Goal: Information Seeking & Learning: Check status

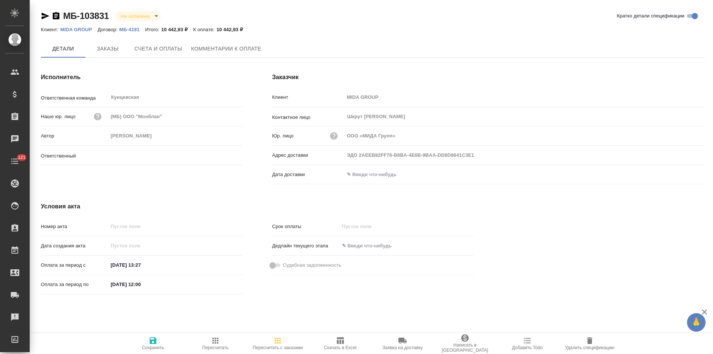
type input "[PERSON_NAME]"
click at [131, 31] on p "МБ-4191" at bounding box center [132, 30] width 26 height 6
click at [117, 49] on span "Заказы" at bounding box center [108, 49] width 36 height 9
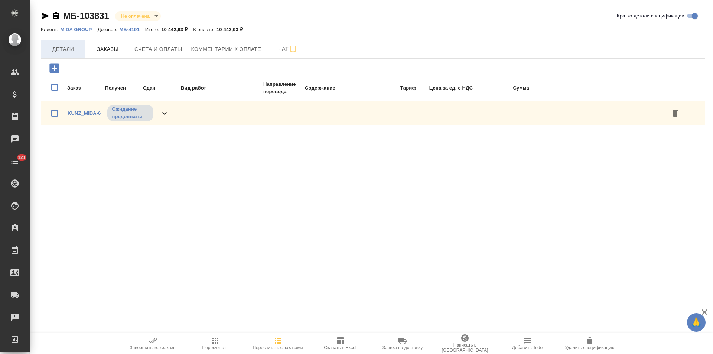
click at [72, 52] on span "Детали" at bounding box center [63, 49] width 36 height 9
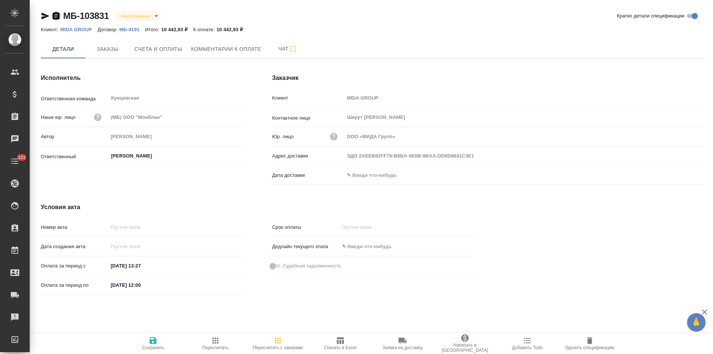
click at [55, 17] on icon "button" at bounding box center [56, 15] width 7 height 7
click at [138, 47] on span "Счета и оплаты" at bounding box center [158, 49] width 48 height 9
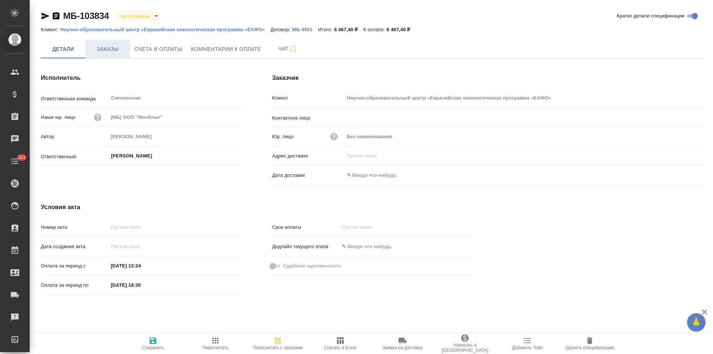
click at [110, 53] on span "Заказы" at bounding box center [108, 49] width 36 height 9
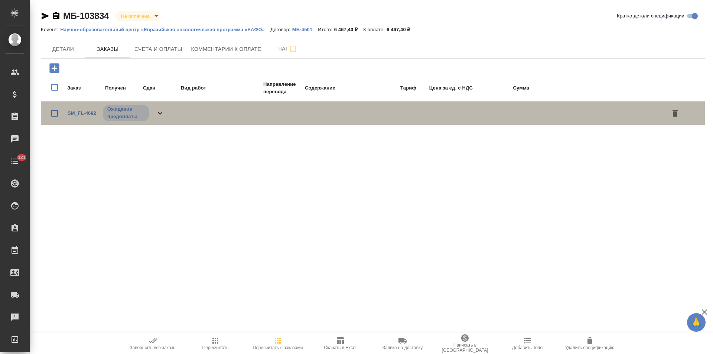
click at [162, 113] on icon at bounding box center [160, 113] width 9 height 9
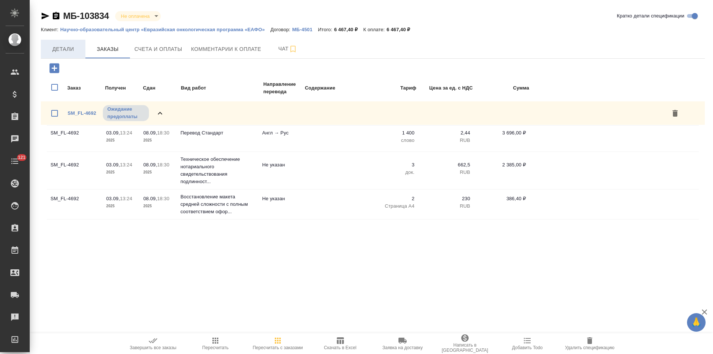
click at [67, 53] on span "Детали" at bounding box center [63, 49] width 36 height 9
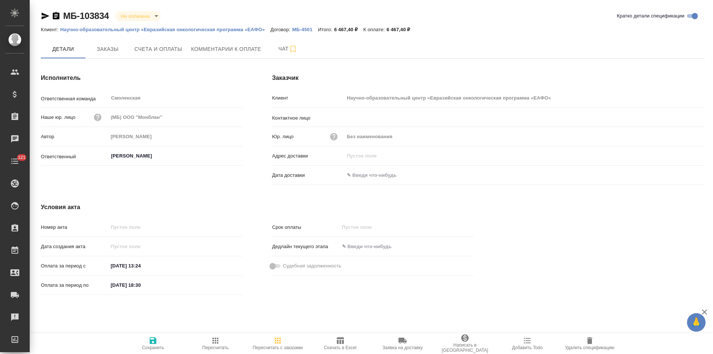
click at [303, 28] on p "МБ-4501" at bounding box center [305, 30] width 26 height 6
click at [105, 51] on span "Заказы" at bounding box center [108, 49] width 36 height 9
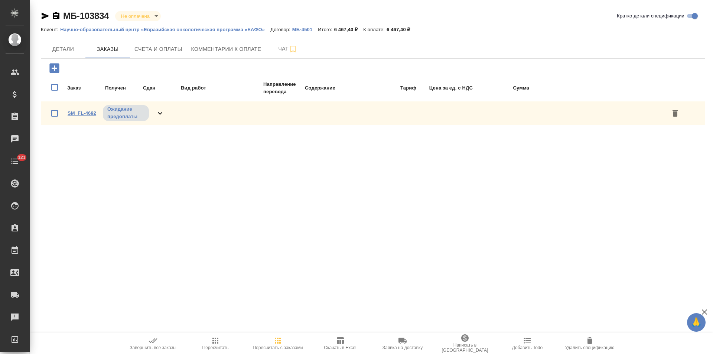
click at [87, 111] on link "SM_FL-4692" at bounding box center [82, 113] width 29 height 6
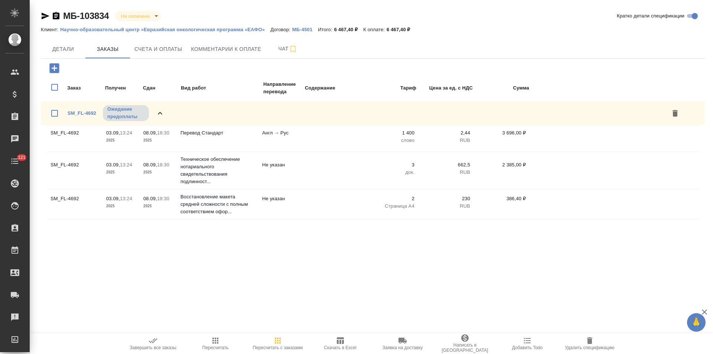
click at [95, 27] on p "Научно-образовательный центр «Евразийская онкологическая программа «ЕАФО»" at bounding box center [165, 30] width 210 height 6
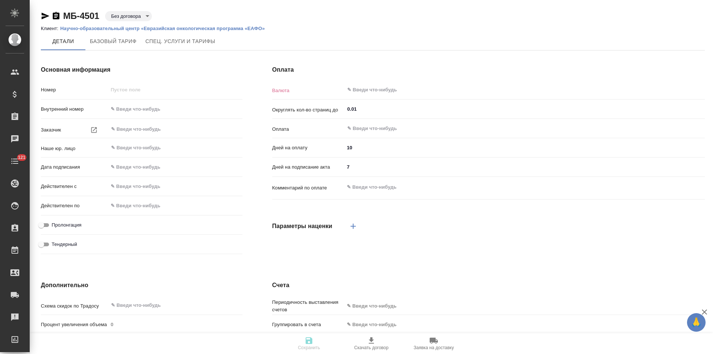
type input "МБ-4501"
type input "Без наименования"
type input "(МБ) ООО "Монблан""
type input "05.09.2025 14:44"
type input "RUB"
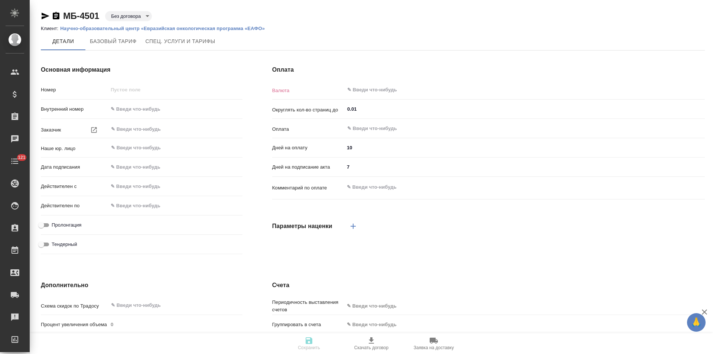
type input "После выставления счета"
type input "russian2"
type input "basic"
type input "manual"
type input "client"
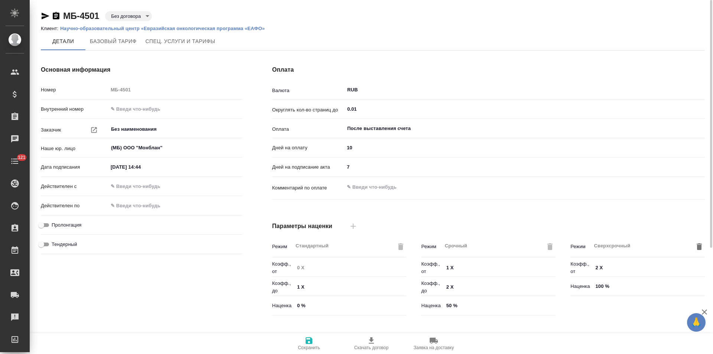
click at [190, 28] on p "Научно-образовательный центр «Евразийская онкологическая программа «ЕАФО»" at bounding box center [165, 29] width 210 height 6
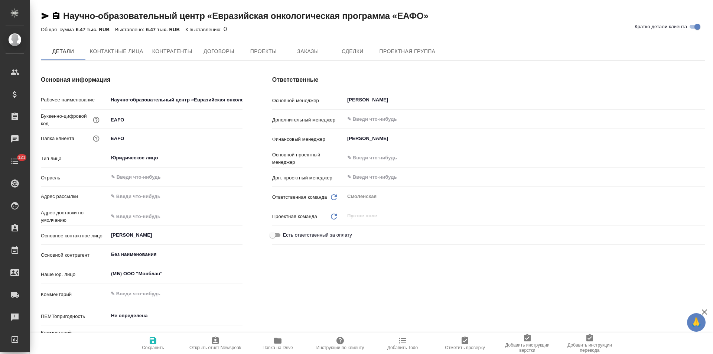
type textarea "x"
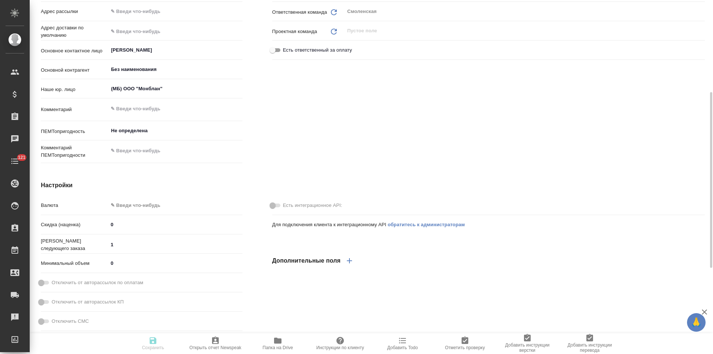
type textarea "x"
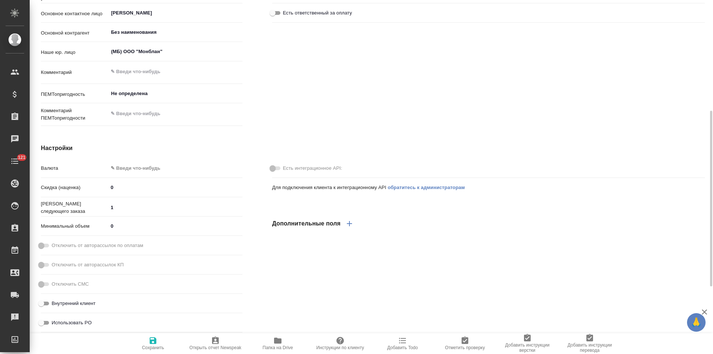
type textarea "x"
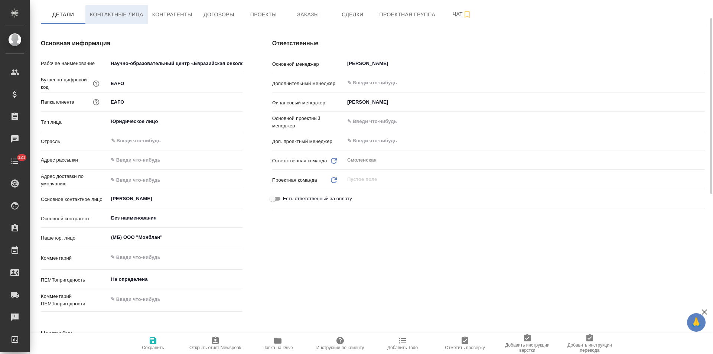
click at [139, 17] on span "Контактные лица" at bounding box center [116, 14] width 53 height 9
select select "RU"
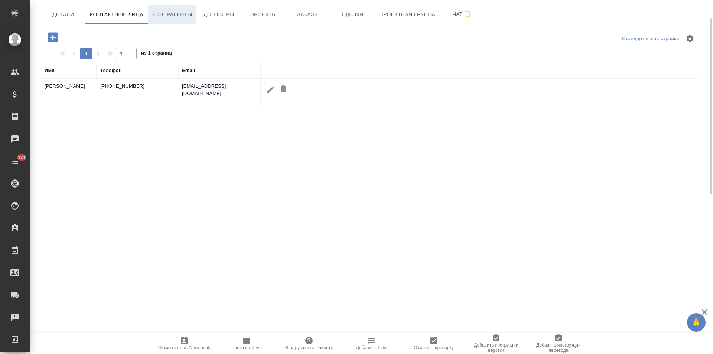
click at [189, 19] on span "Контрагенты" at bounding box center [172, 14] width 40 height 9
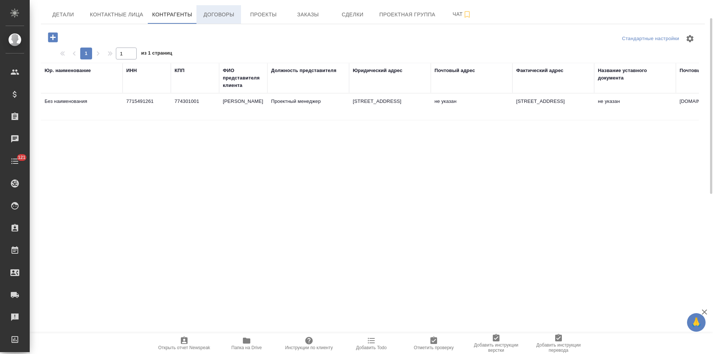
click at [213, 19] on button "Договоры" at bounding box center [218, 14] width 45 height 19
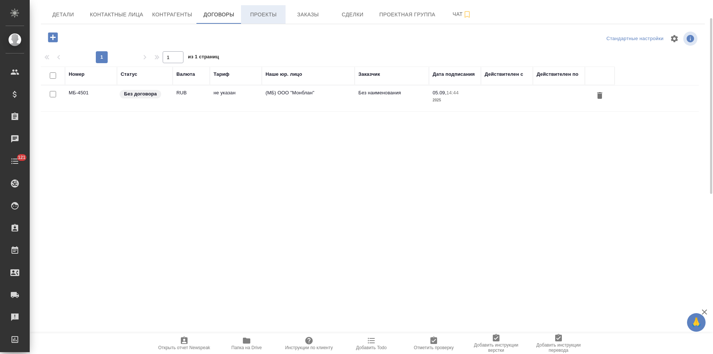
click at [263, 20] on button "Проекты" at bounding box center [263, 14] width 45 height 19
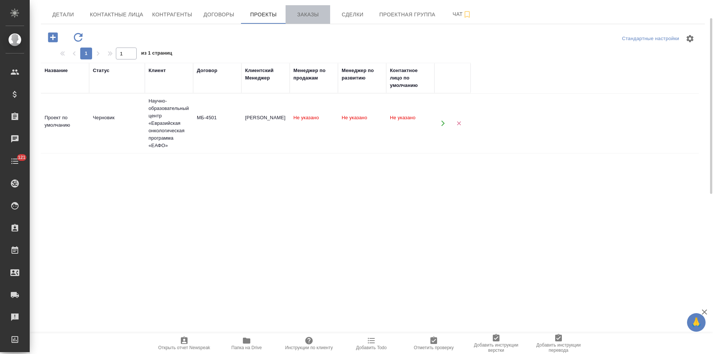
click at [301, 21] on button "Заказы" at bounding box center [308, 14] width 45 height 19
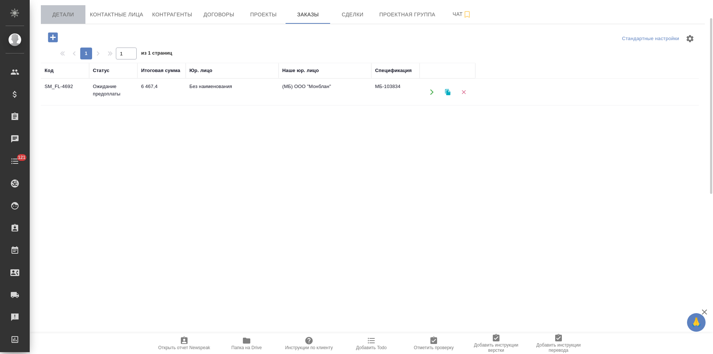
click at [67, 19] on span "Детали" at bounding box center [63, 14] width 36 height 9
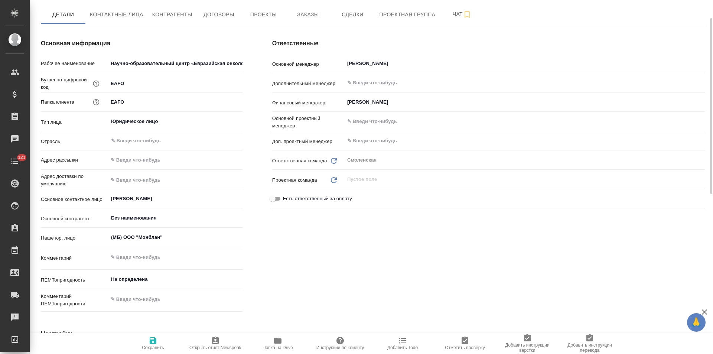
type textarea "x"
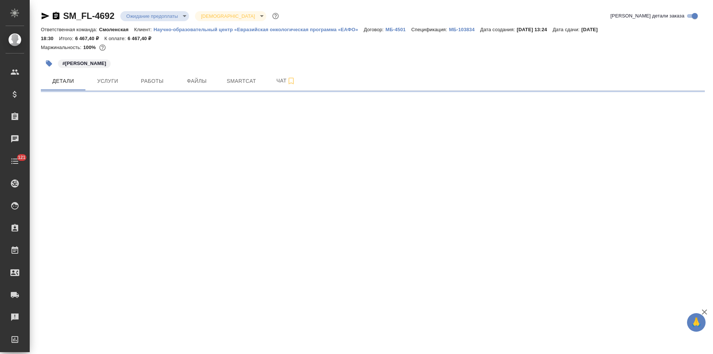
select select "RU"
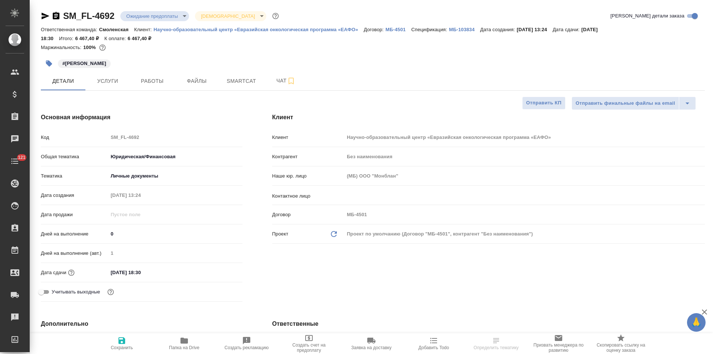
type textarea "x"
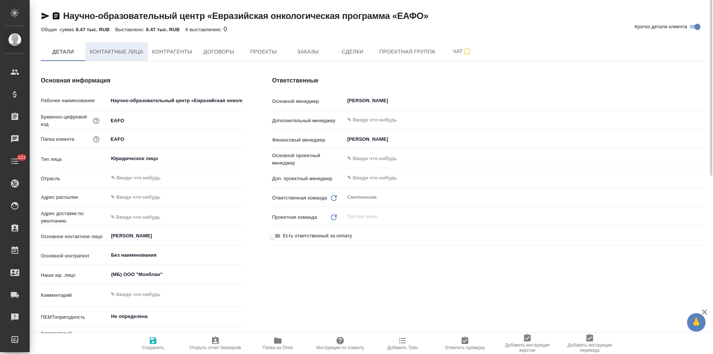
click at [131, 58] on button "Контактные лица" at bounding box center [116, 51] width 62 height 19
select select "RU"
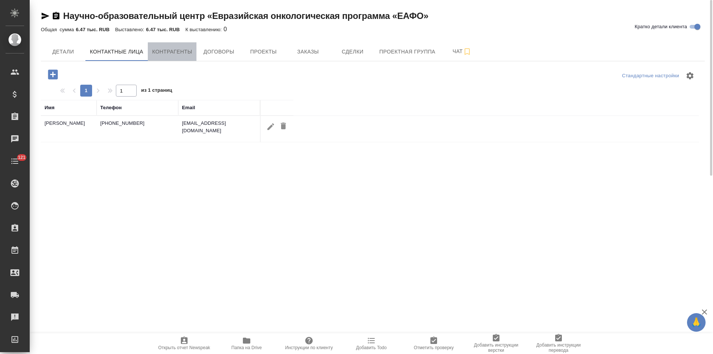
click at [190, 58] on button "Контрагенты" at bounding box center [172, 51] width 49 height 19
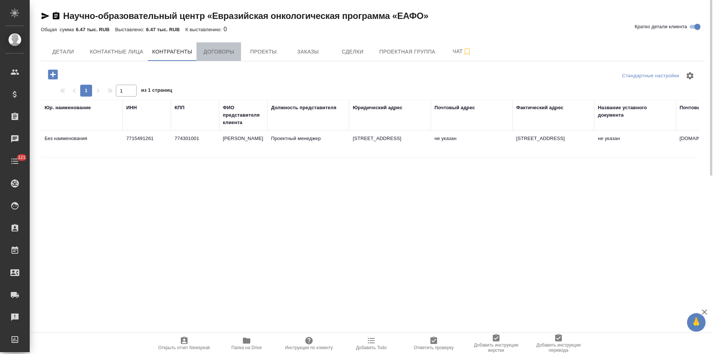
click at [214, 55] on span "Договоры" at bounding box center [219, 51] width 36 height 9
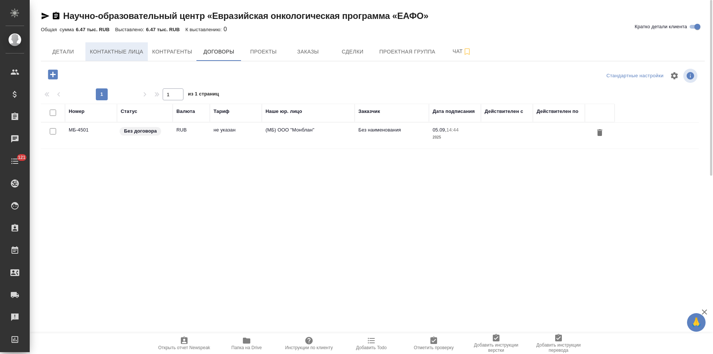
click at [143, 59] on button "Контактные лица" at bounding box center [116, 51] width 62 height 19
select select "RU"
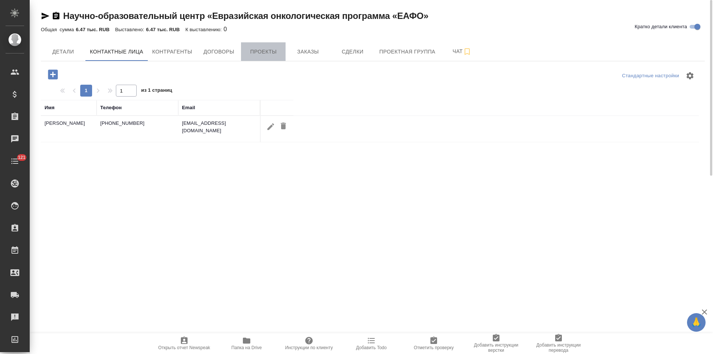
click at [255, 54] on span "Проекты" at bounding box center [263, 51] width 36 height 9
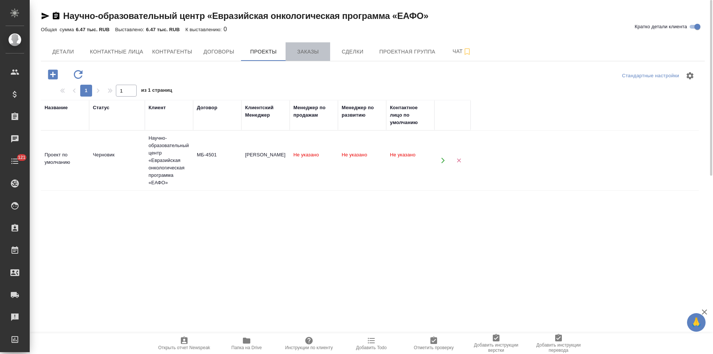
click at [303, 54] on span "Заказы" at bounding box center [308, 51] width 36 height 9
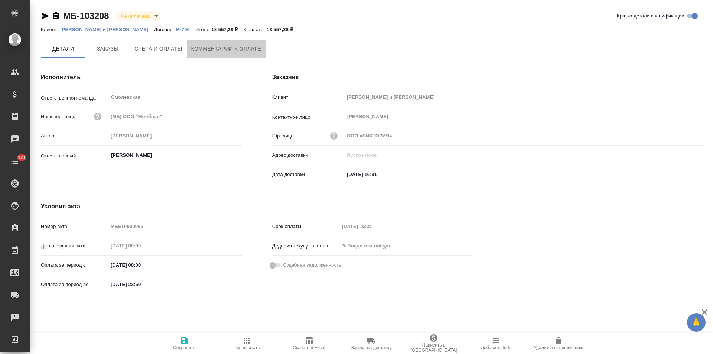
click at [224, 46] on span "Комментарии к оплате" at bounding box center [226, 48] width 70 height 9
click at [228, 51] on span "Комментарии к оплате" at bounding box center [226, 48] width 70 height 9
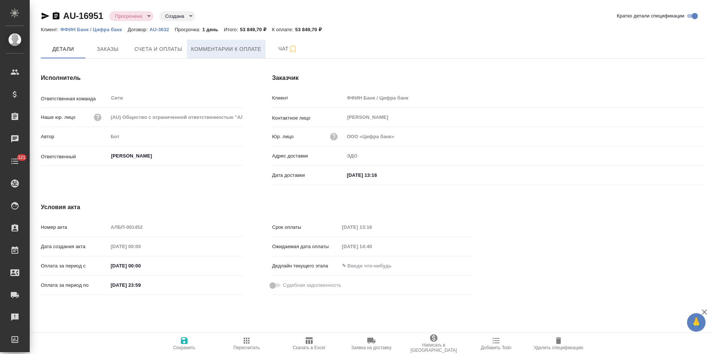
click at [222, 53] on span "Комментарии к оплате" at bounding box center [226, 49] width 70 height 9
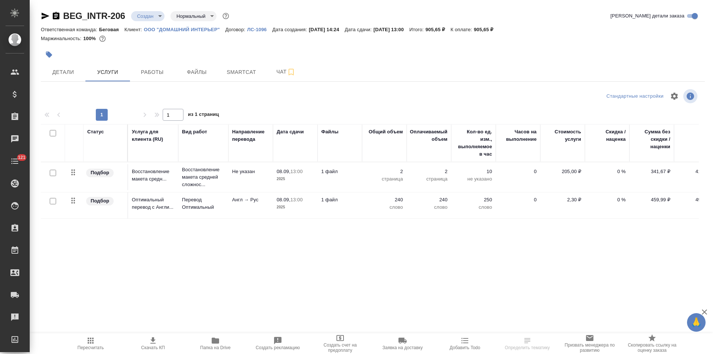
click at [258, 29] on p "ЛС-1096" at bounding box center [259, 30] width 25 height 6
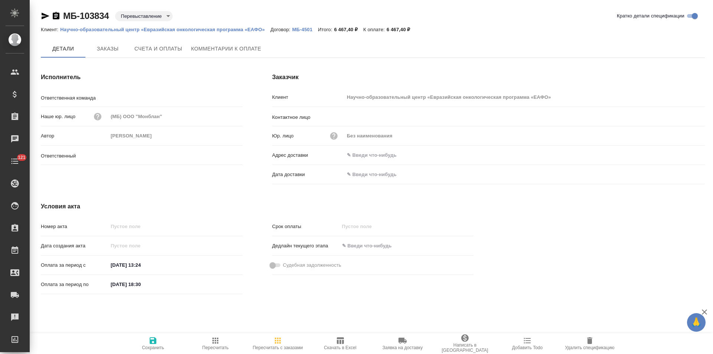
type input "Смоленская"
type input "[PERSON_NAME]"
click at [116, 51] on span "Заказы" at bounding box center [108, 49] width 36 height 9
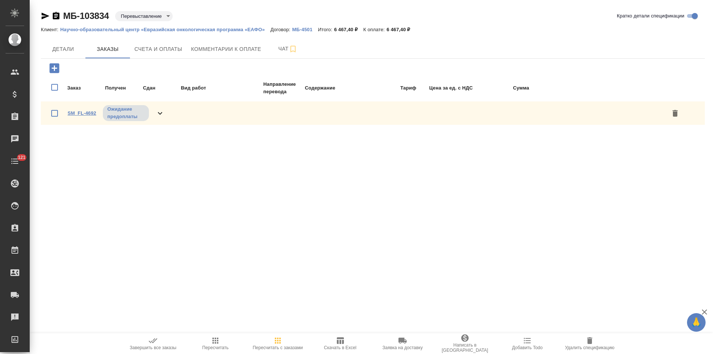
click at [86, 111] on link "SM_FL-4692" at bounding box center [82, 113] width 29 height 6
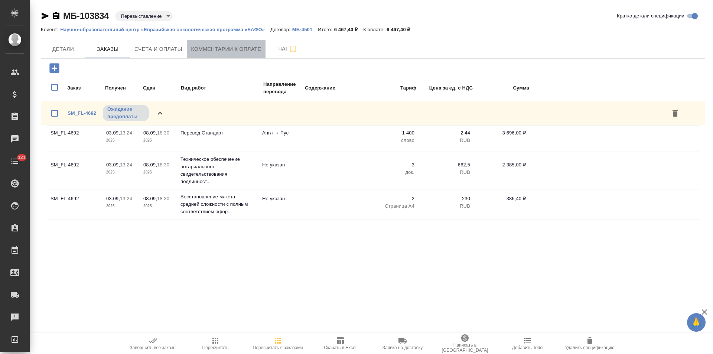
click at [212, 53] on span "Комментарии к оплате" at bounding box center [226, 49] width 70 height 9
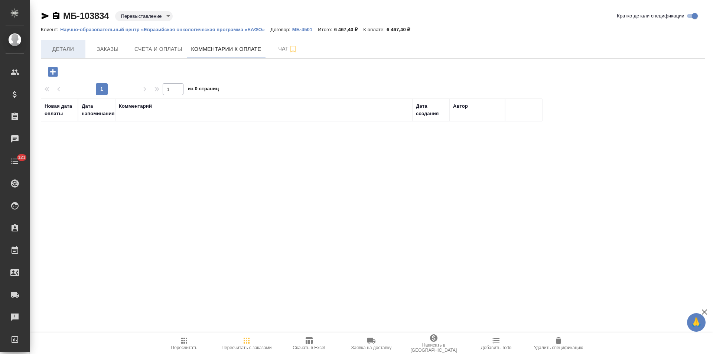
click at [69, 47] on span "Детали" at bounding box center [63, 49] width 36 height 9
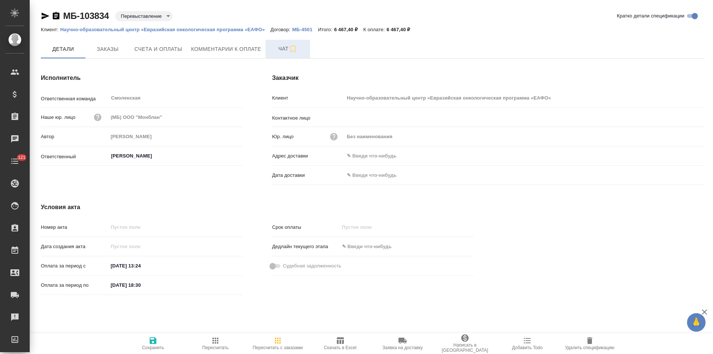
click at [277, 47] on span "Чат" at bounding box center [288, 48] width 36 height 9
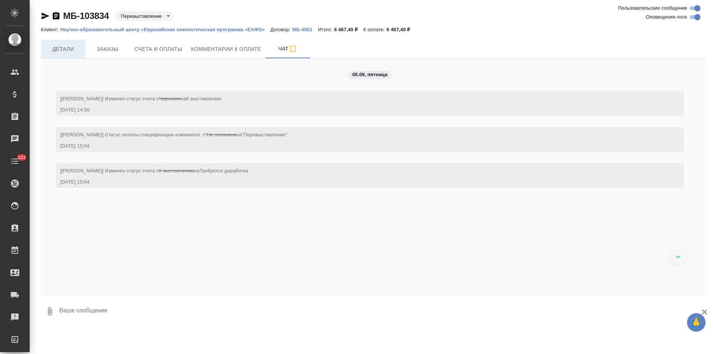
click at [61, 49] on span "Детали" at bounding box center [63, 49] width 36 height 9
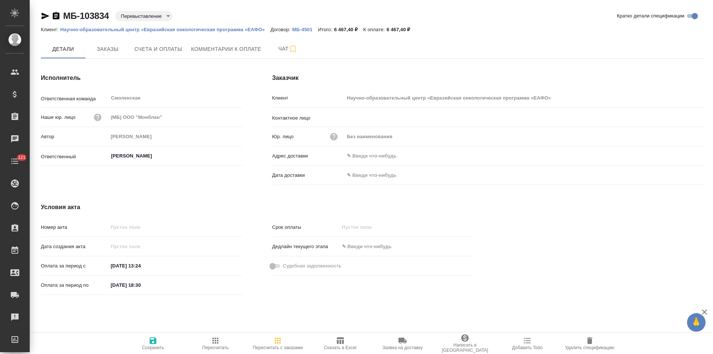
click at [184, 29] on p "Научно-образовательный центр «Евразийская онкологическая программа «ЕАФО»" at bounding box center [165, 30] width 210 height 6
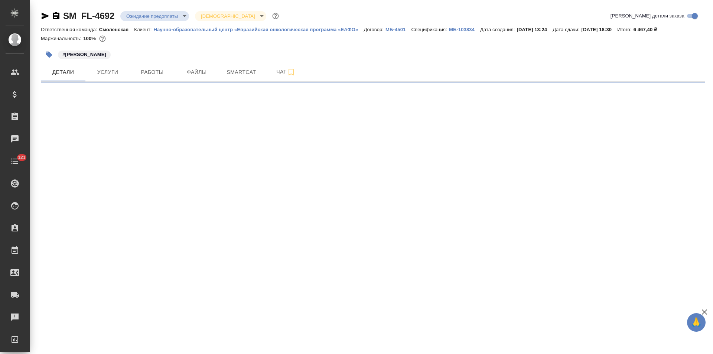
select select "RU"
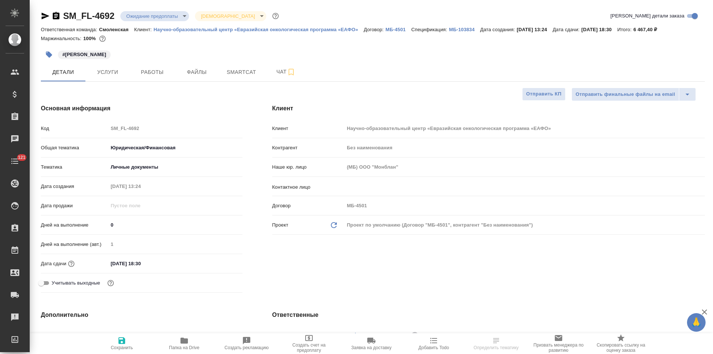
type textarea "x"
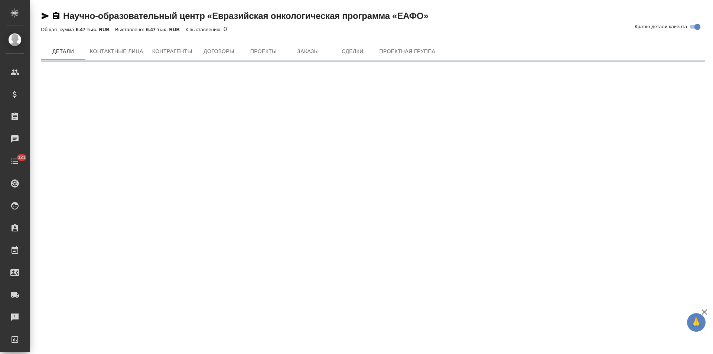
click at [179, 50] on span "Контрагенты" at bounding box center [172, 51] width 40 height 9
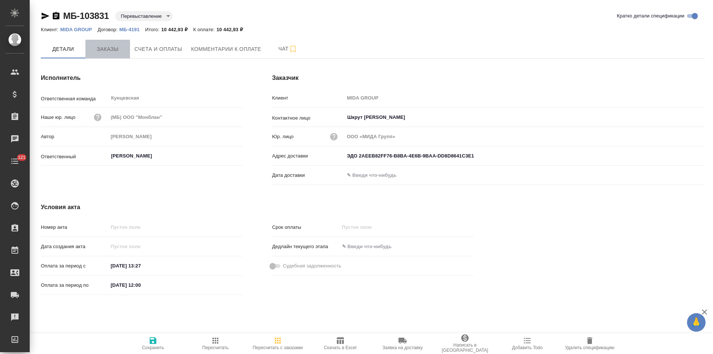
click at [119, 57] on button "Заказы" at bounding box center [107, 49] width 45 height 19
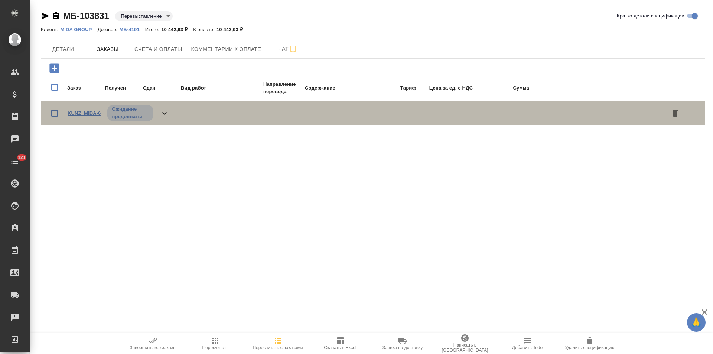
click at [83, 112] on link "KUNZ_MIDA-6" at bounding box center [84, 113] width 33 height 6
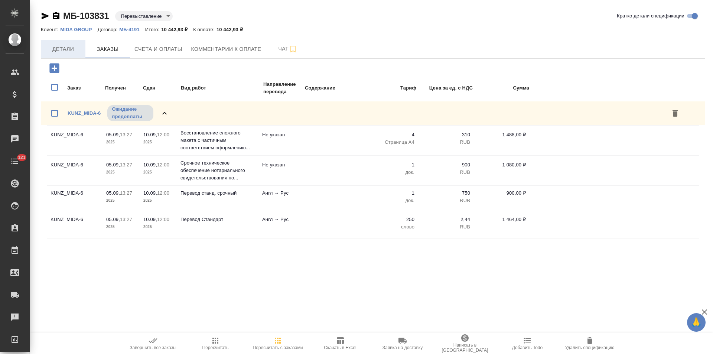
click at [59, 49] on span "Детали" at bounding box center [63, 49] width 36 height 9
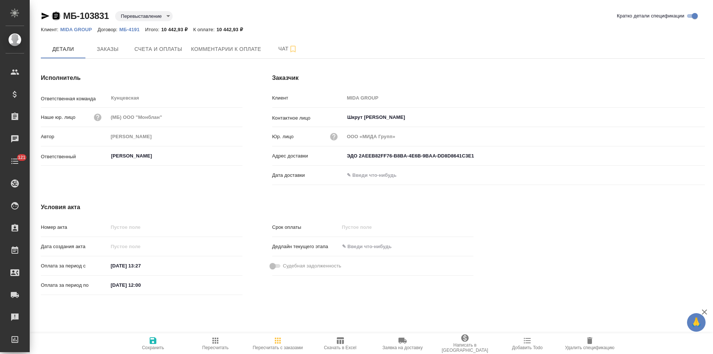
click at [55, 17] on icon "button" at bounding box center [56, 16] width 9 height 9
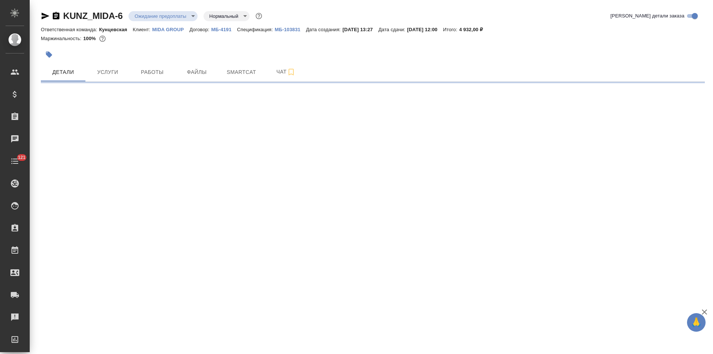
select select "RU"
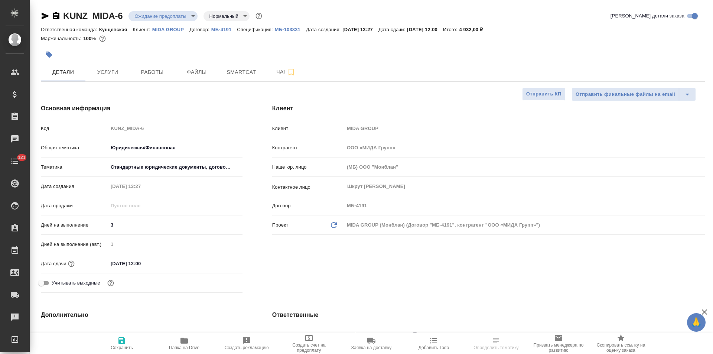
type textarea "x"
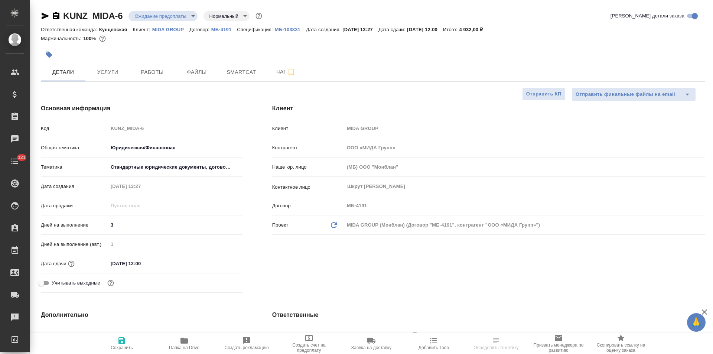
type textarea "x"
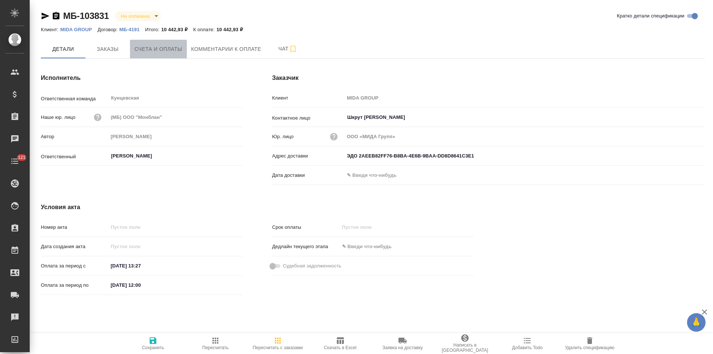
click at [165, 48] on span "Счета и оплаты" at bounding box center [158, 49] width 48 height 9
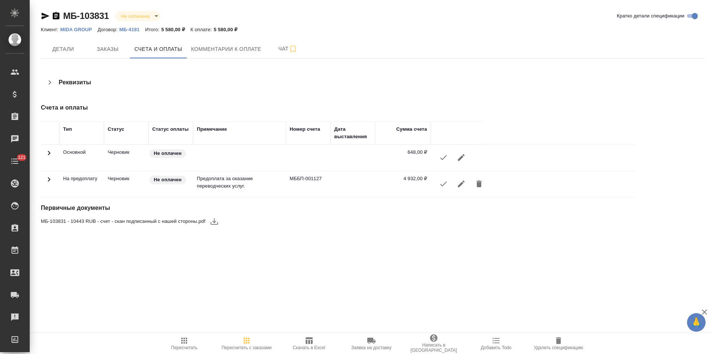
click at [463, 188] on icon "button" at bounding box center [461, 183] width 9 height 9
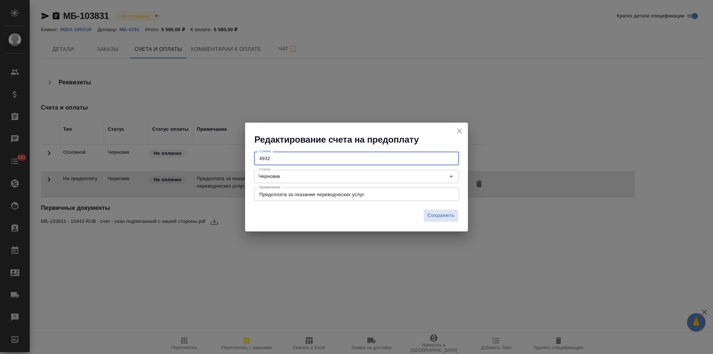
drag, startPoint x: 279, startPoint y: 163, endPoint x: 241, endPoint y: 161, distance: 37.2
click at [241, 161] on div "Редактирование счета на предоплату Сумма 4932 Сумма Статус Черновик Статус Прим…" at bounding box center [356, 177] width 713 height 354
type input "5580"
click at [461, 132] on icon "close" at bounding box center [459, 130] width 5 height 5
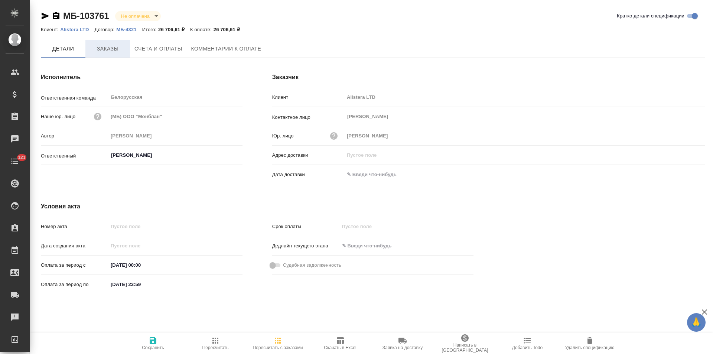
type input "[PERSON_NAME]"
click at [115, 53] on span "Заказы" at bounding box center [108, 49] width 36 height 9
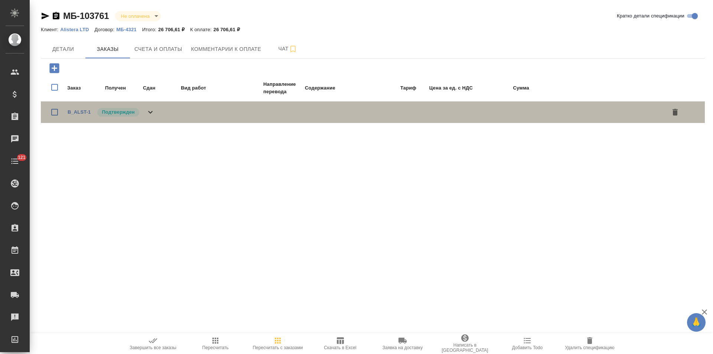
click at [150, 111] on icon at bounding box center [150, 112] width 9 height 9
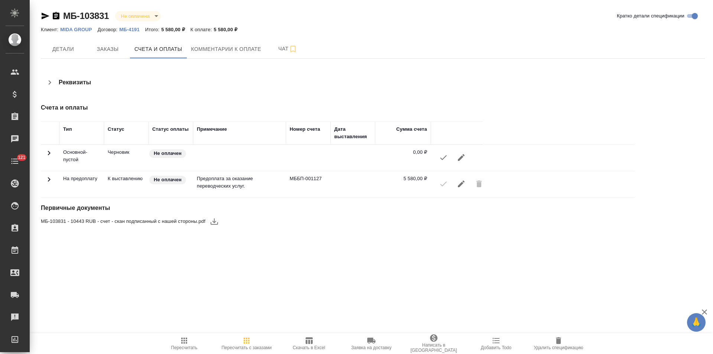
click at [58, 15] on icon "button" at bounding box center [56, 15] width 7 height 7
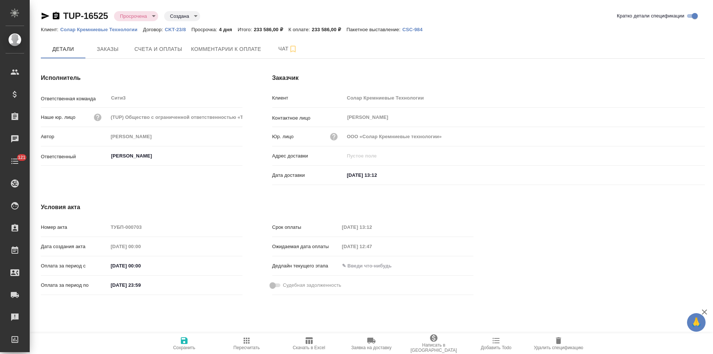
click at [110, 47] on span "Заказы" at bounding box center [108, 49] width 36 height 9
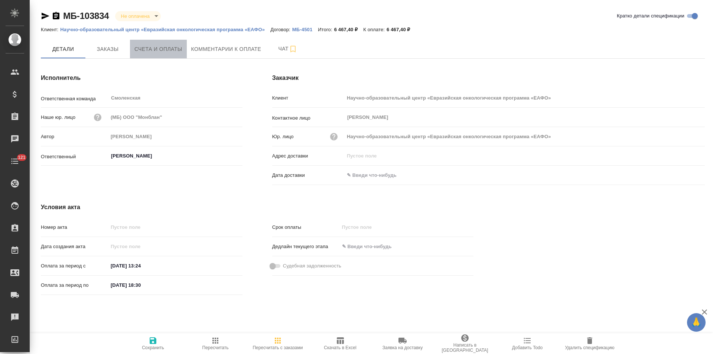
click at [176, 55] on button "Счета и оплаты" at bounding box center [158, 49] width 57 height 19
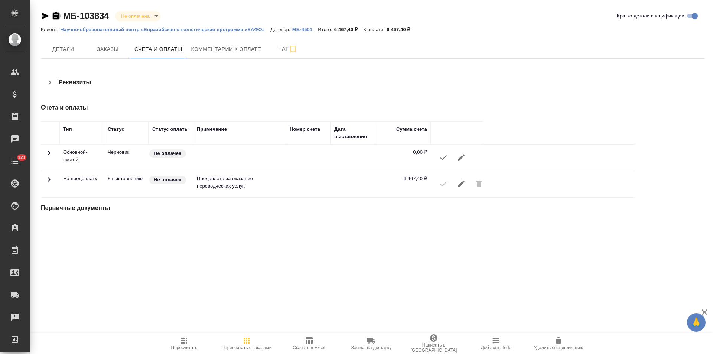
click at [56, 17] on icon "button" at bounding box center [56, 15] width 7 height 7
click at [52, 84] on icon "button" at bounding box center [49, 82] width 9 height 9
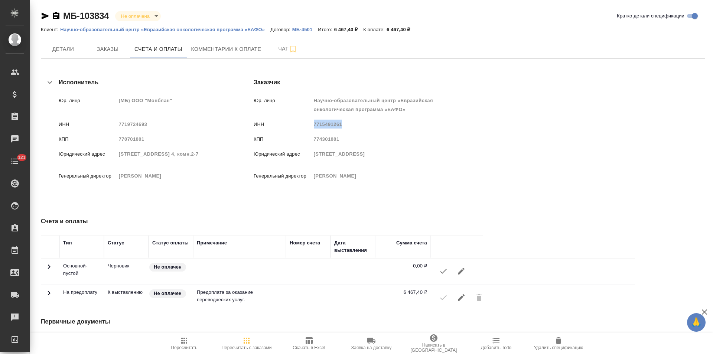
drag, startPoint x: 375, startPoint y: 124, endPoint x: 347, endPoint y: 124, distance: 27.5
click at [342, 124] on span "7715491261" at bounding box center [328, 124] width 29 height 6
copy span "7715491261"
click at [258, 28] on p "Научно-образовательный центр «Евразийская онкологическая программа «ЕАФО»" at bounding box center [165, 30] width 210 height 6
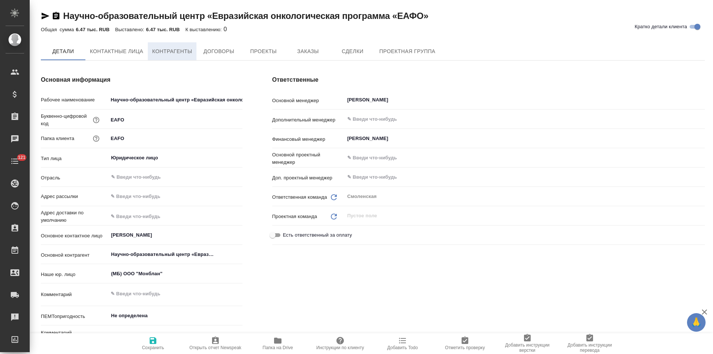
type textarea "x"
click at [182, 55] on span "Контрагенты" at bounding box center [172, 51] width 40 height 9
type textarea "x"
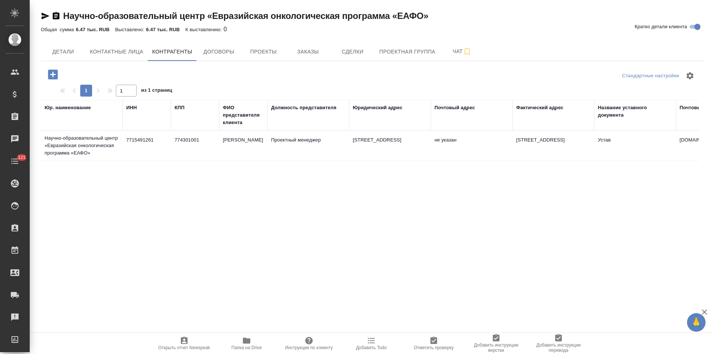
click at [244, 145] on td "[PERSON_NAME]" at bounding box center [243, 146] width 48 height 26
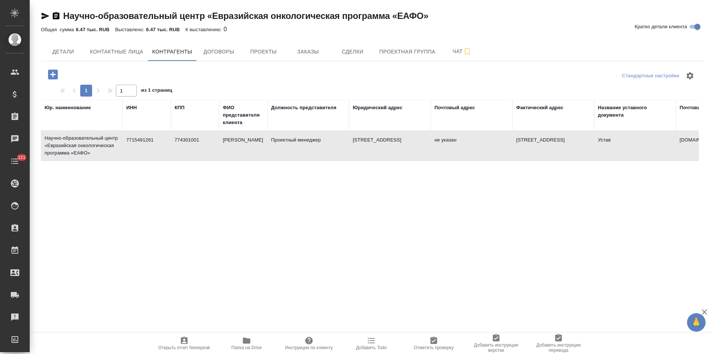
click at [244, 145] on td "Фролов" at bounding box center [243, 146] width 48 height 26
type textarea "Научно-образовательный центр «Евразийская онкологическая программа «ЕАФО»"
type input "7715491261"
type input "774301001"
type input "Фролов"
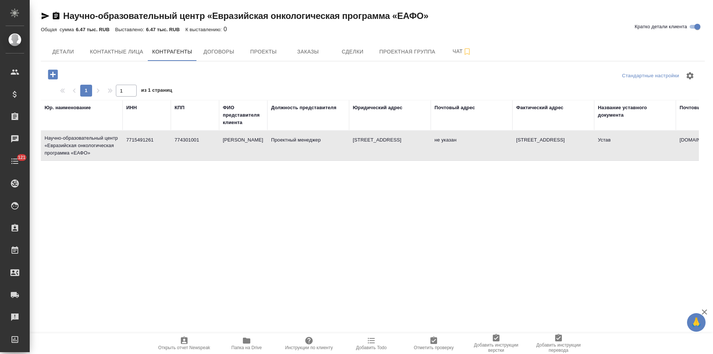
type input "Проектный менеджер"
type textarea "125080, г. Москва, Волоколамское шоссе д.1 стр.1 оф.606С"
type input "Устав"
type input "hdmc.info"
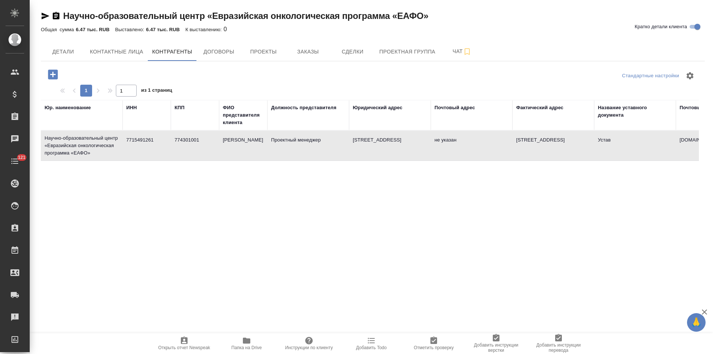
type input "ПАО «Сбербанк» г. Москва"
type input "40703810138000007353"
type input "044525225"
type input "30101810400000000225"
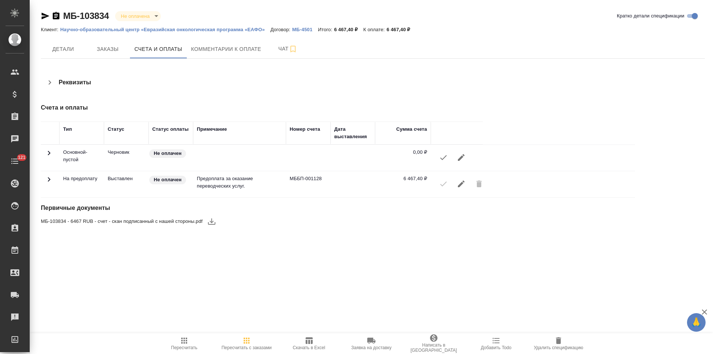
click at [51, 81] on icon "button" at bounding box center [49, 82] width 9 height 9
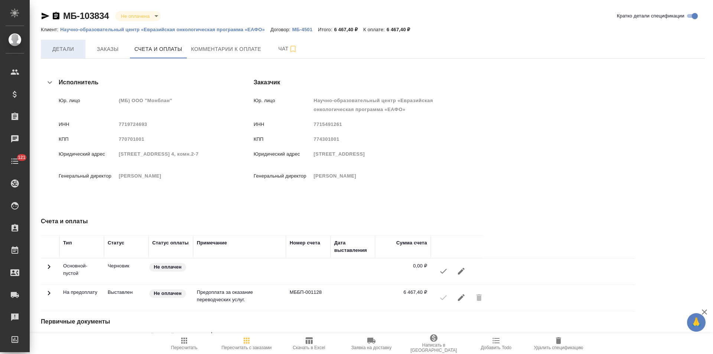
click at [58, 49] on span "Детали" at bounding box center [63, 49] width 36 height 9
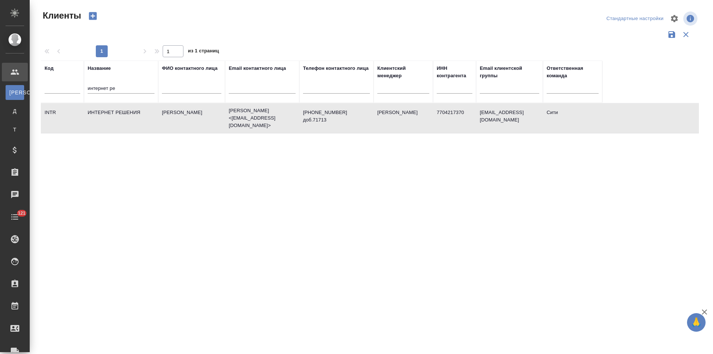
select select "RU"
drag, startPoint x: 120, startPoint y: 91, endPoint x: 64, endPoint y: 91, distance: 56.1
click at [64, 91] on tr "Код Название интернет ре ФИО контактного лица Email контактного лица Телефон ко…" at bounding box center [321, 82] width 561 height 42
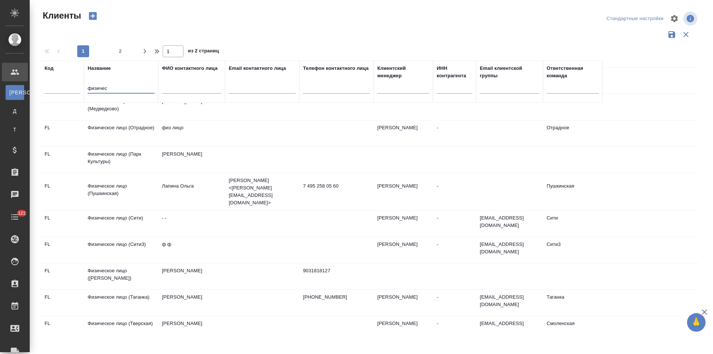
scroll to position [297, 0]
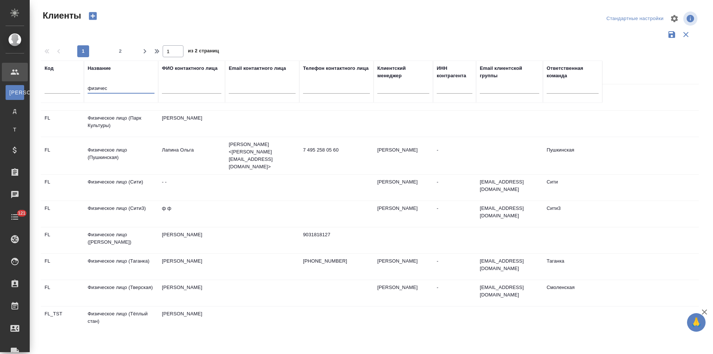
click at [188, 254] on td "Мартынова Алиса" at bounding box center [191, 267] width 67 height 26
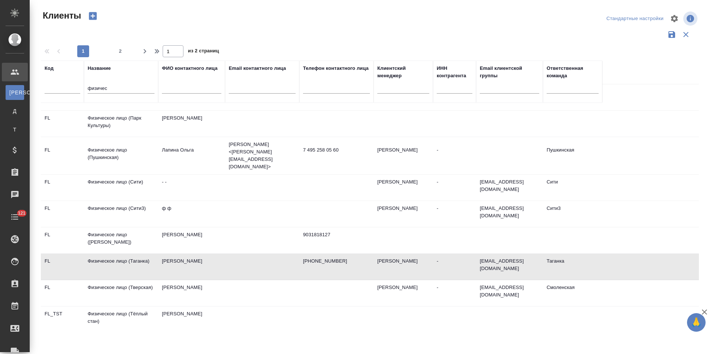
click at [188, 254] on td "Мартынова Алиса" at bounding box center [191, 267] width 67 height 26
drag, startPoint x: 111, startPoint y: 88, endPoint x: 81, endPoint y: 89, distance: 30.5
click at [81, 89] on tr "Код Название физичес ФИО контактного лица Email контактного лица Телефон контак…" at bounding box center [321, 82] width 561 height 42
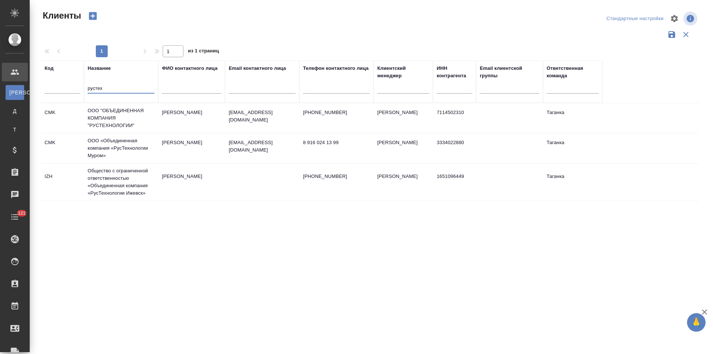
scroll to position [0, 0]
click at [191, 120] on td "Ломакина Анастасия" at bounding box center [191, 118] width 67 height 26
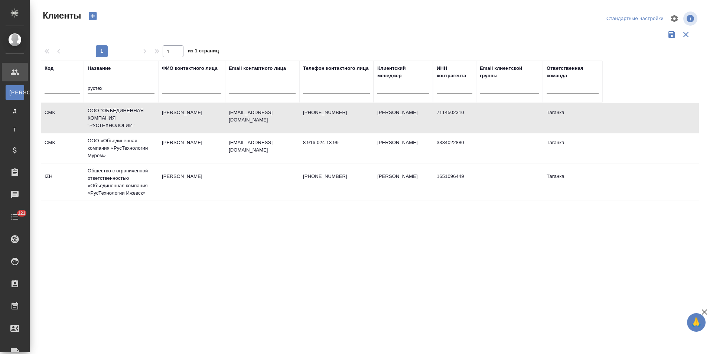
click at [191, 120] on td "Ломакина Анастасия" at bounding box center [191, 118] width 67 height 26
click at [176, 123] on td "Ломакина Анастасия" at bounding box center [191, 118] width 67 height 26
click at [165, 154] on td "Цзоу Александр" at bounding box center [191, 148] width 67 height 26
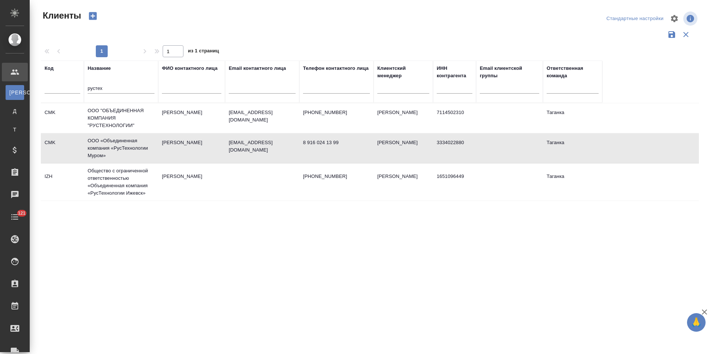
click at [165, 154] on td "Цзоу Александр" at bounding box center [191, 148] width 67 height 26
drag, startPoint x: 115, startPoint y: 87, endPoint x: 73, endPoint y: 88, distance: 42.7
click at [73, 88] on tr "Код Название рустех ФИО контактного лица Email контактного лица Телефон контакт…" at bounding box center [321, 82] width 561 height 42
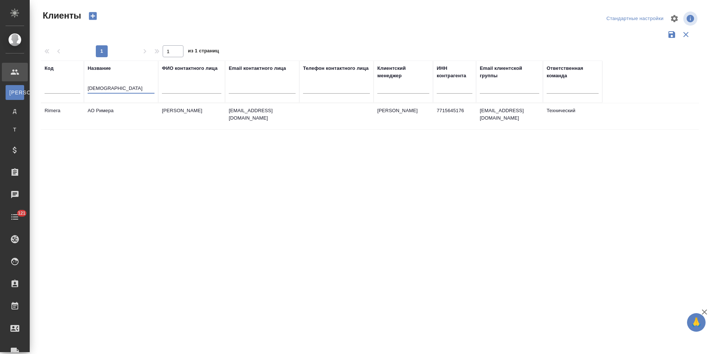
type input "римера"
click at [218, 120] on td "Кропотин Егор" at bounding box center [191, 116] width 67 height 26
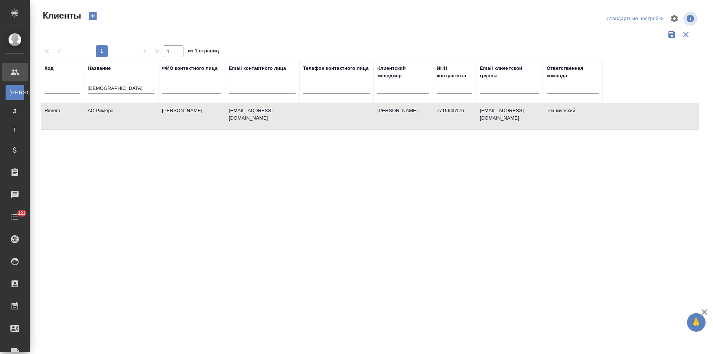
click at [218, 120] on td "Кропотин Егор" at bounding box center [191, 116] width 67 height 26
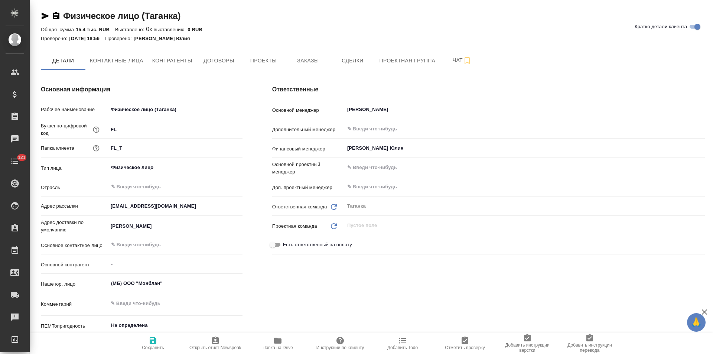
type textarea "x"
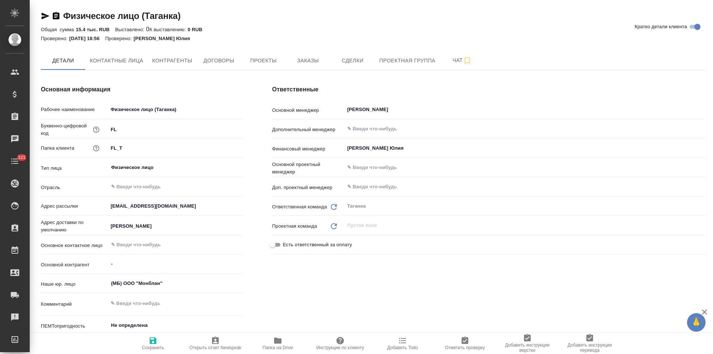
type textarea "x"
click at [306, 63] on span "Заказы" at bounding box center [308, 60] width 36 height 9
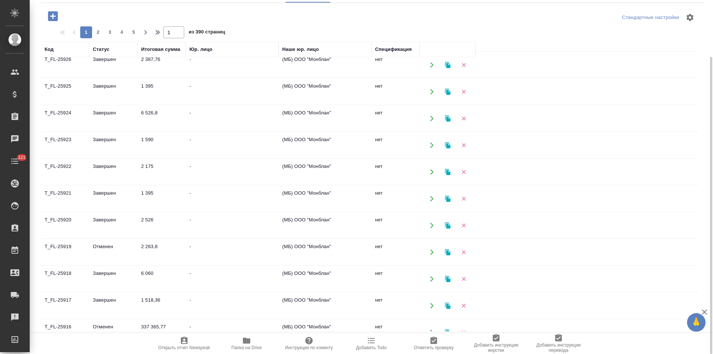
scroll to position [371, 0]
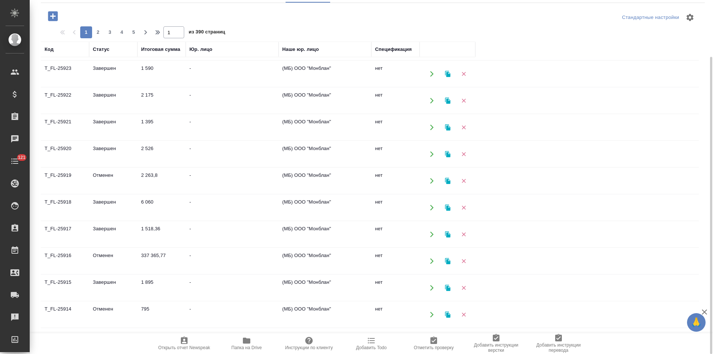
click at [209, 260] on td "-" at bounding box center [232, 261] width 93 height 26
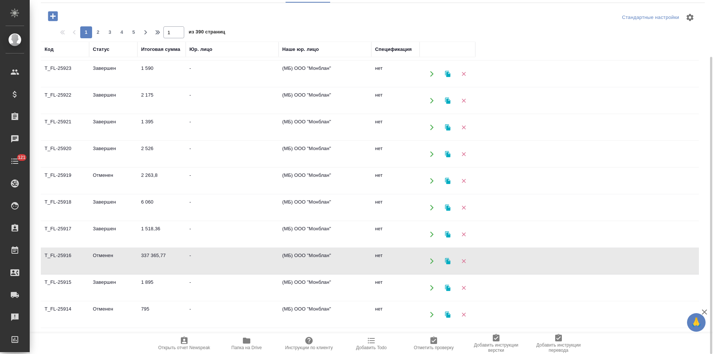
click at [209, 260] on td "-" at bounding box center [232, 261] width 93 height 26
click at [170, 264] on td "337 365,77" at bounding box center [161, 261] width 48 height 26
click at [201, 260] on td "-" at bounding box center [232, 261] width 93 height 26
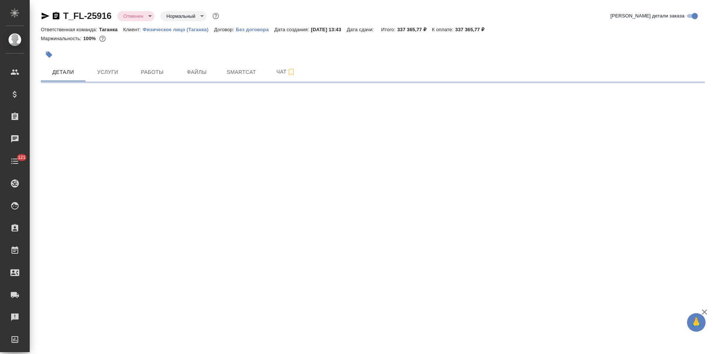
select select "RU"
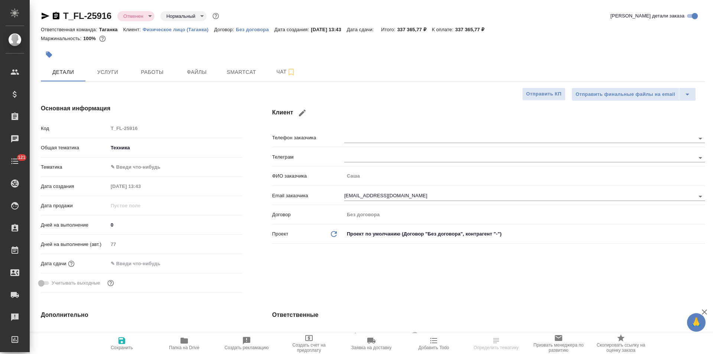
type textarea "x"
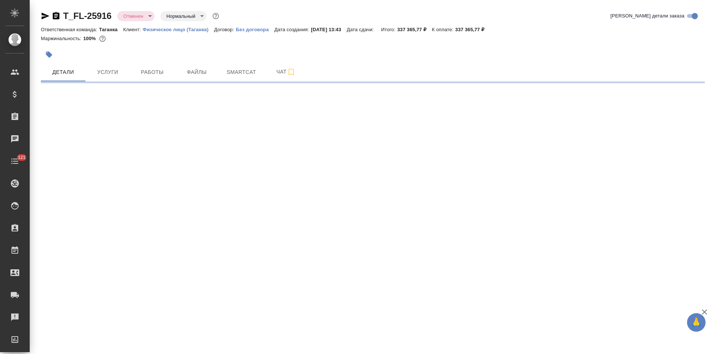
select select "RU"
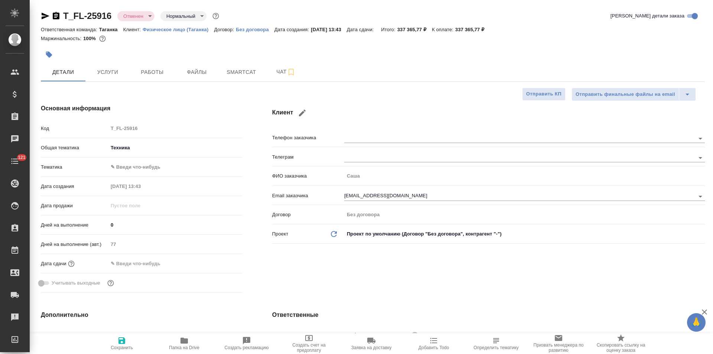
type textarea "x"
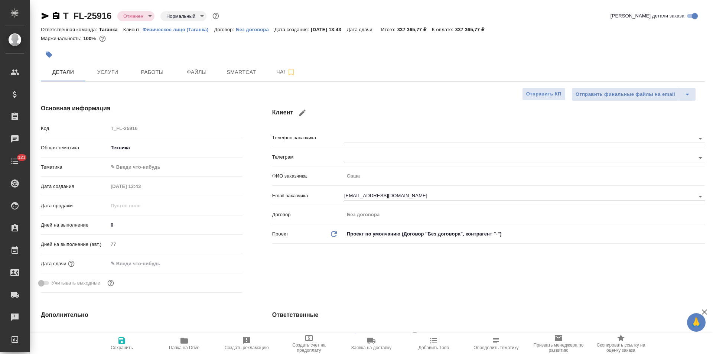
type textarea "x"
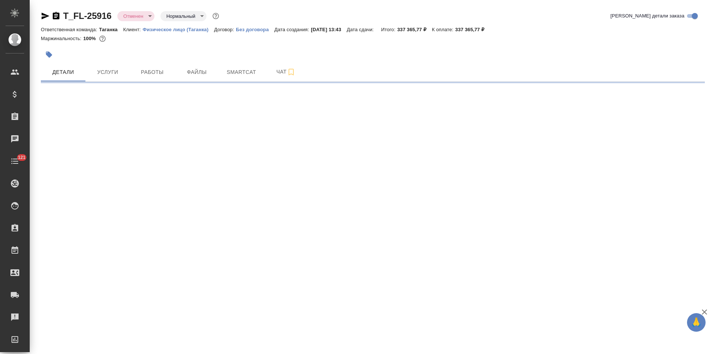
select select "RU"
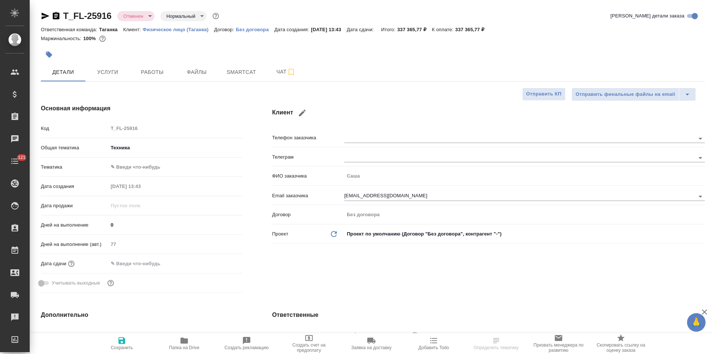
type textarea "x"
click at [111, 78] on button "Услуги" at bounding box center [107, 72] width 45 height 19
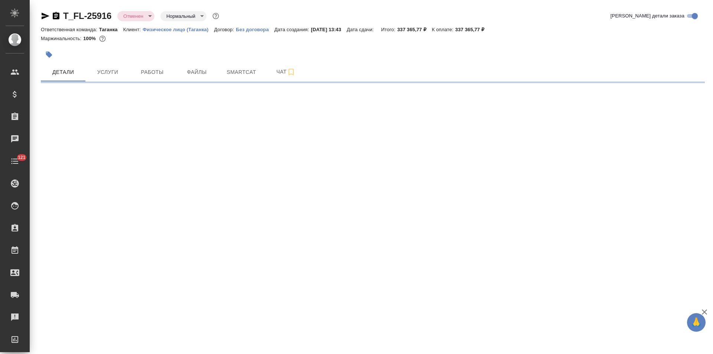
select select "RU"
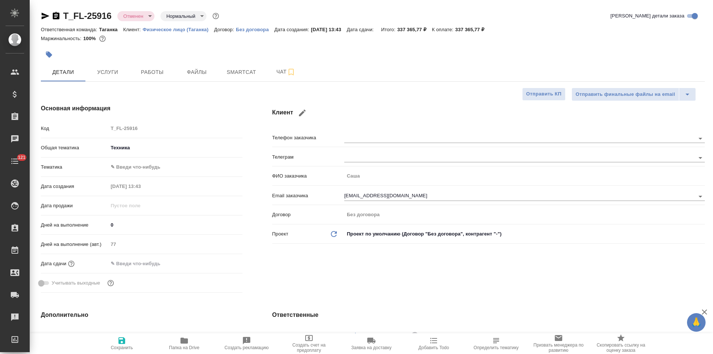
type textarea "x"
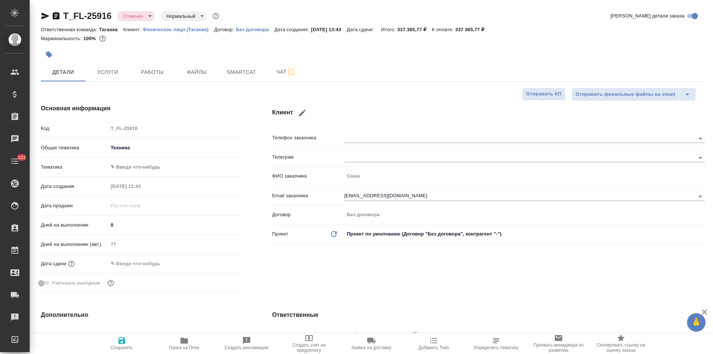
type textarea "x"
click at [44, 14] on icon "button" at bounding box center [46, 16] width 8 height 7
type textarea "x"
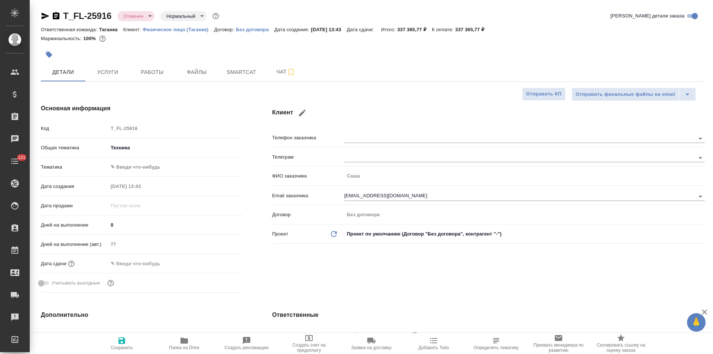
type textarea "x"
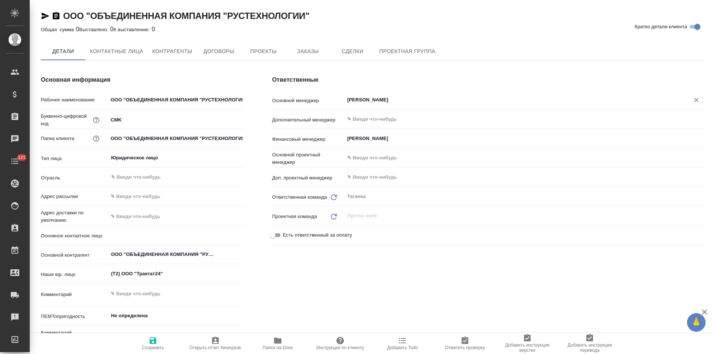
type textarea "x"
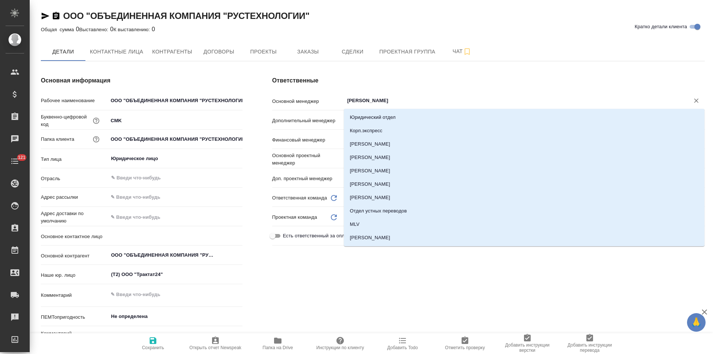
click at [386, 97] on input "Кириллова Мария" at bounding box center [511, 100] width 331 height 9
type textarea "x"
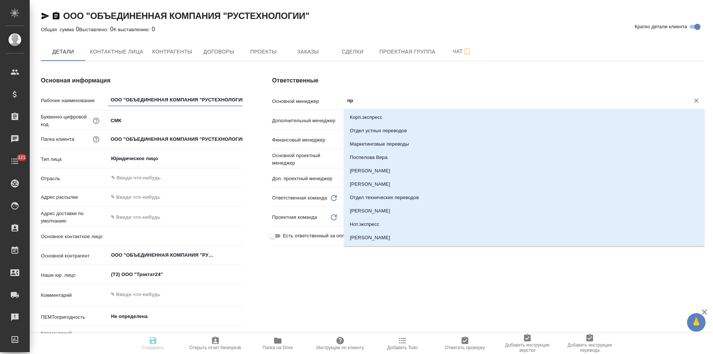
type input "про"
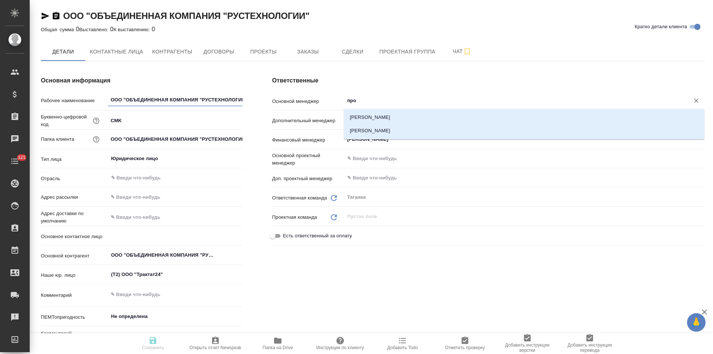
type textarea "x"
type input "прох"
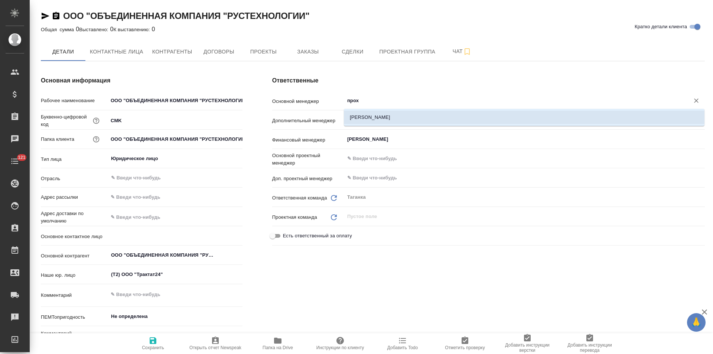
click at [394, 124] on ul "Прохорова Анастасия" at bounding box center [524, 123] width 361 height 13
click at [397, 121] on li "Прохорова Анастасия" at bounding box center [524, 117] width 361 height 13
type textarea "x"
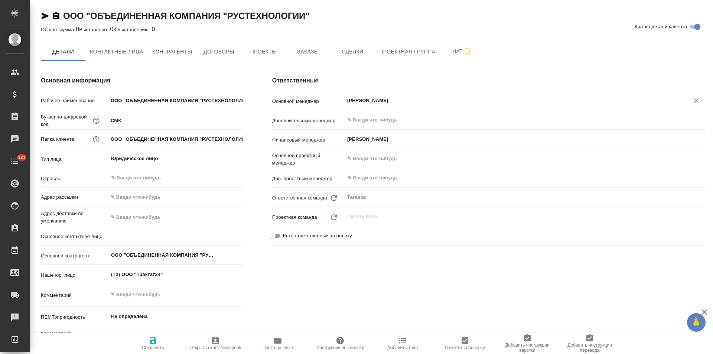
type input "Прохорова Анастасия"
click at [158, 344] on span "Сохранить" at bounding box center [152, 343] width 53 height 14
type textarea "x"
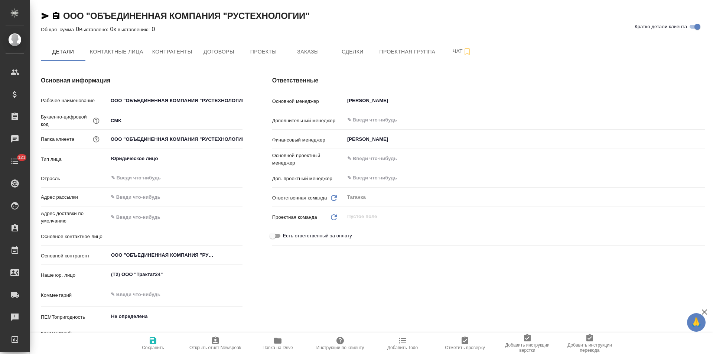
type textarea "x"
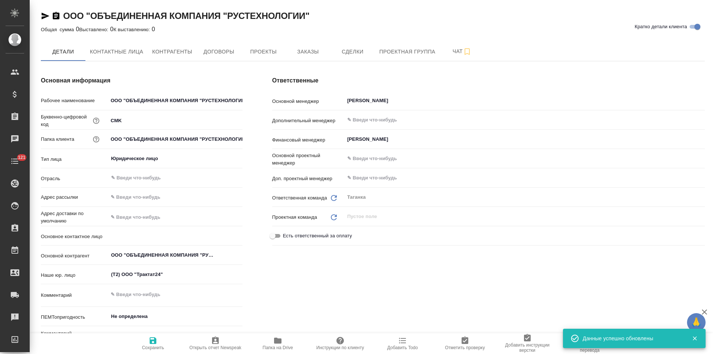
type textarea "x"
click at [137, 58] on button "Контактные лица" at bounding box center [116, 51] width 62 height 19
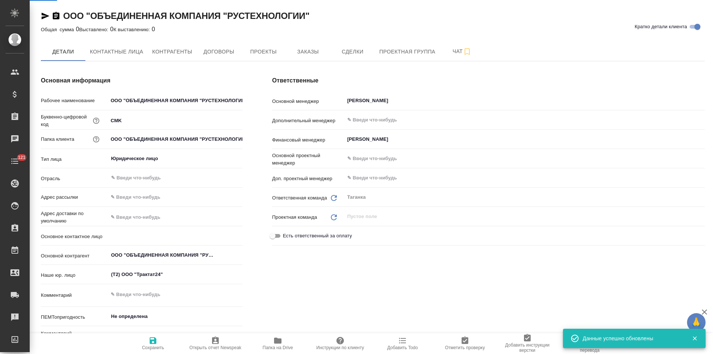
select select "RU"
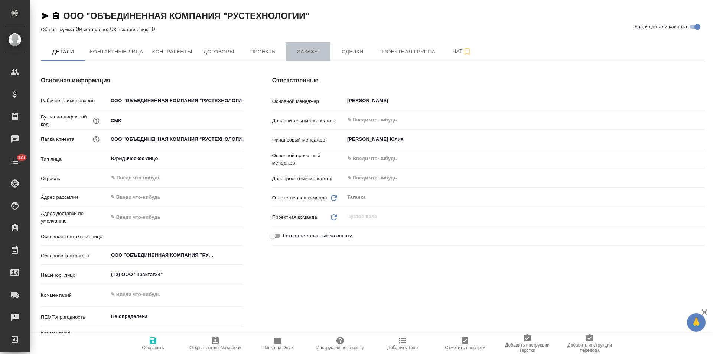
click at [299, 55] on span "Заказы" at bounding box center [308, 51] width 36 height 9
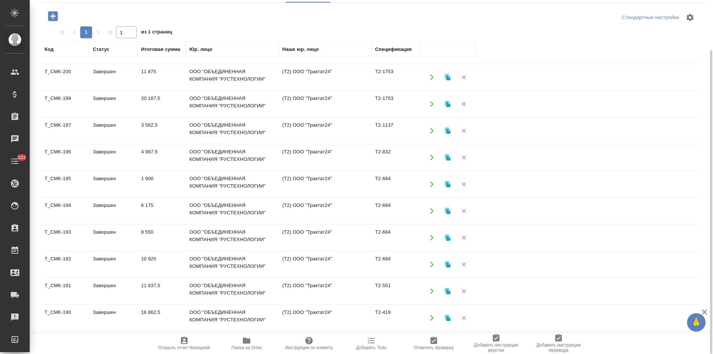
scroll to position [21, 0]
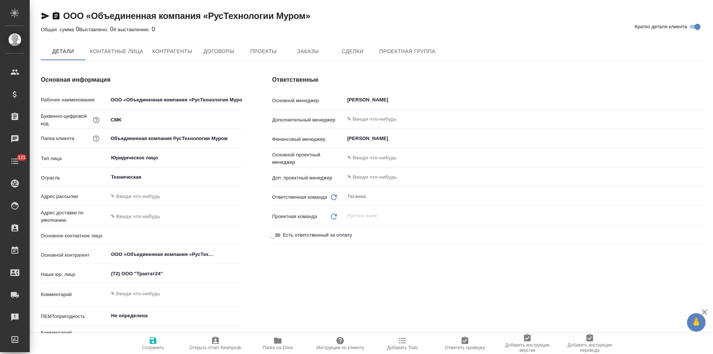
type textarea "x"
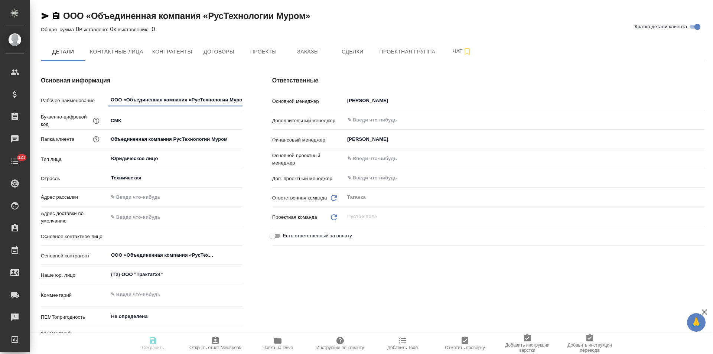
type textarea "x"
click at [309, 54] on span "Заказы" at bounding box center [308, 51] width 36 height 9
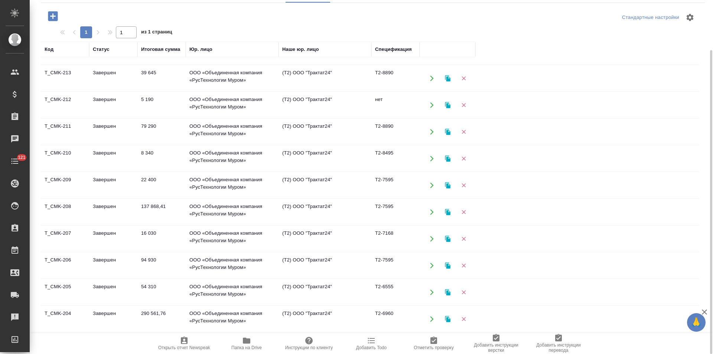
scroll to position [297, 0]
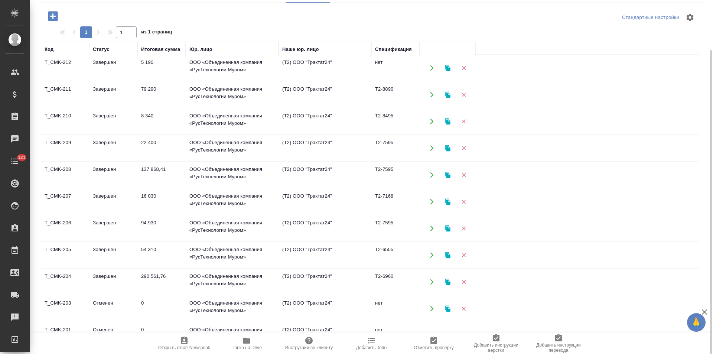
click at [256, 277] on td "ООО «Объединенная компания «РусТехнологии Муром»" at bounding box center [232, 282] width 93 height 26
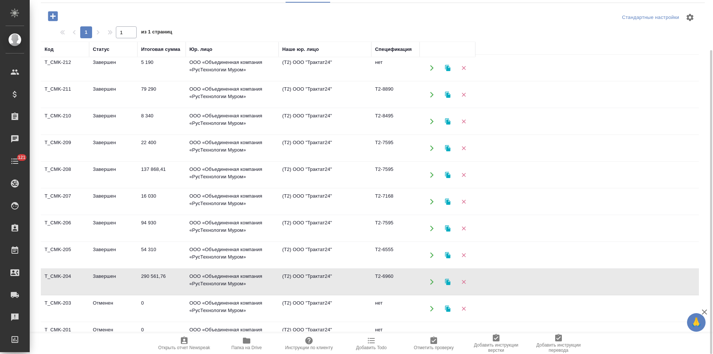
click at [256, 277] on td "ООО «Объединенная компания «РусТехнологии Муром»" at bounding box center [232, 282] width 93 height 26
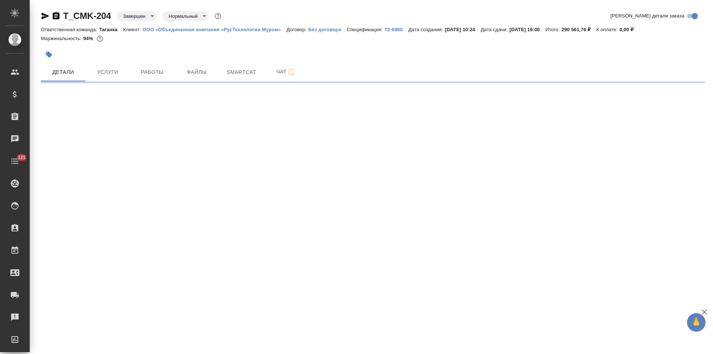
select select "RU"
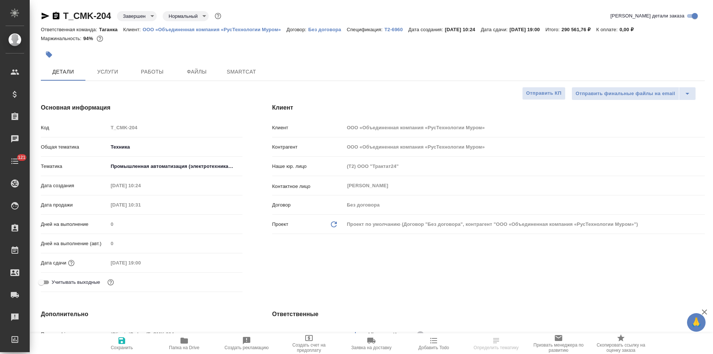
type textarea "x"
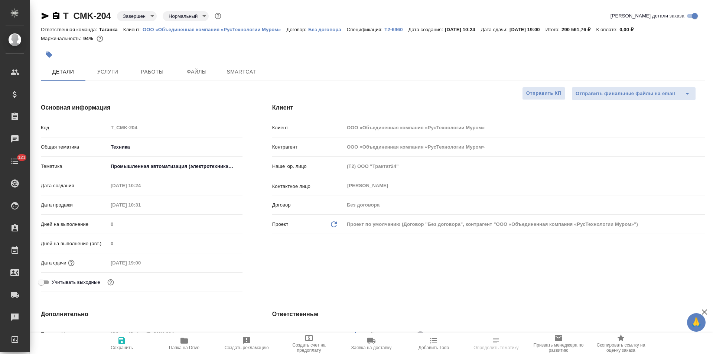
type textarea "x"
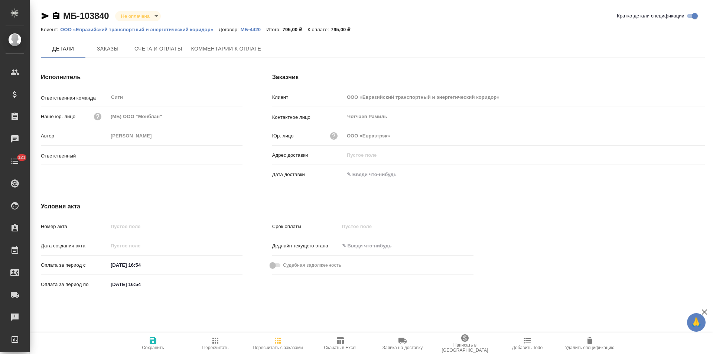
type input "[PERSON_NAME]"
click at [257, 31] on p "МБ-4420" at bounding box center [254, 30] width 26 height 6
click at [115, 49] on span "Заказы" at bounding box center [108, 49] width 36 height 9
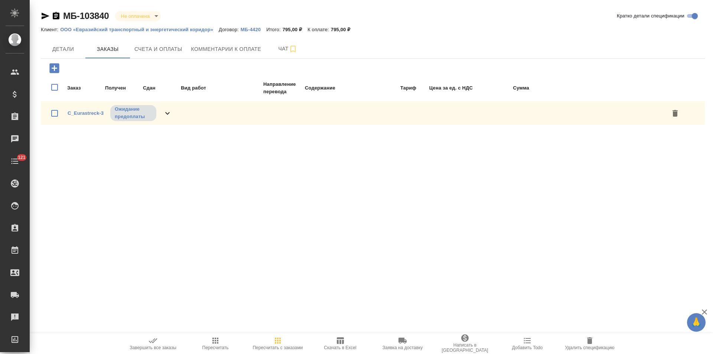
click at [171, 116] on icon at bounding box center [167, 113] width 9 height 9
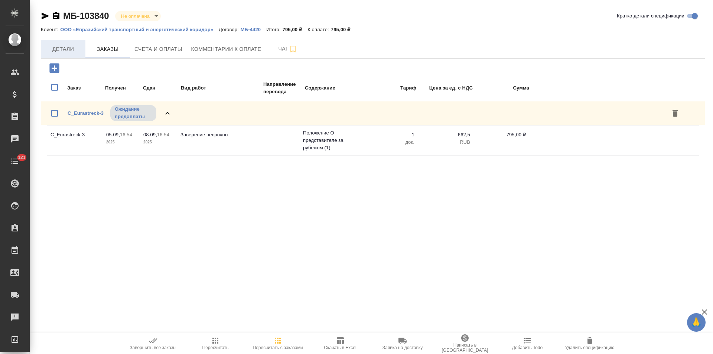
click at [59, 52] on span "Детали" at bounding box center [63, 49] width 36 height 9
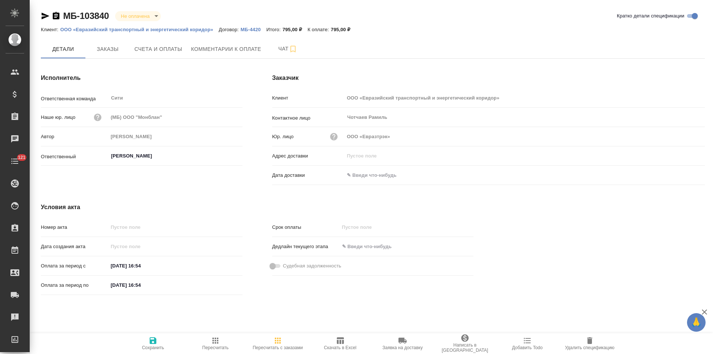
drag, startPoint x: 61, startPoint y: 21, endPoint x: 59, endPoint y: 16, distance: 5.2
click at [59, 16] on icon "button" at bounding box center [56, 15] width 7 height 7
click at [176, 53] on span "Счета и оплаты" at bounding box center [158, 49] width 48 height 9
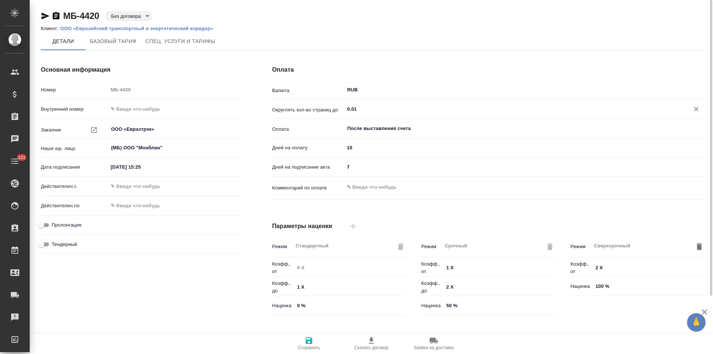
type input "Базовый ТП 2025"
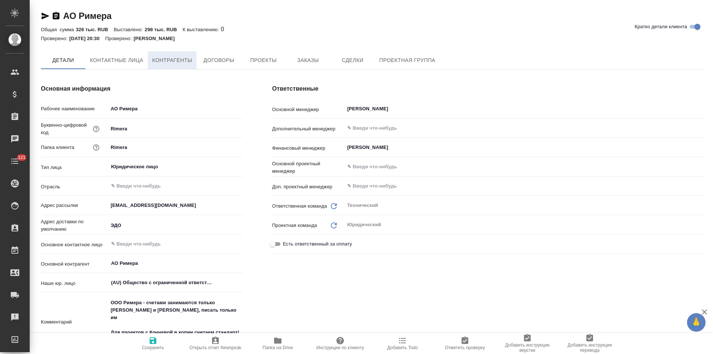
type textarea "x"
click at [179, 62] on span "Контрагенты" at bounding box center [172, 60] width 40 height 9
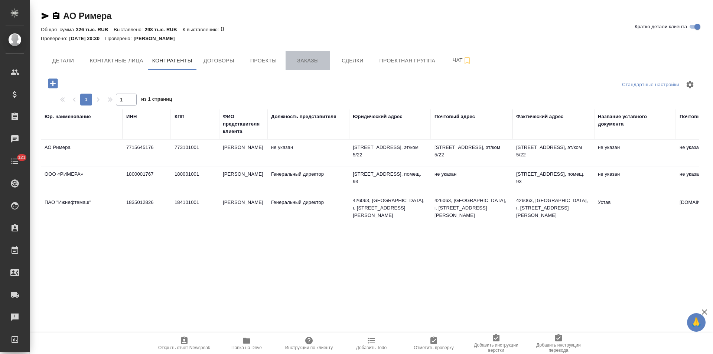
click at [313, 66] on button "Заказы" at bounding box center [308, 60] width 45 height 19
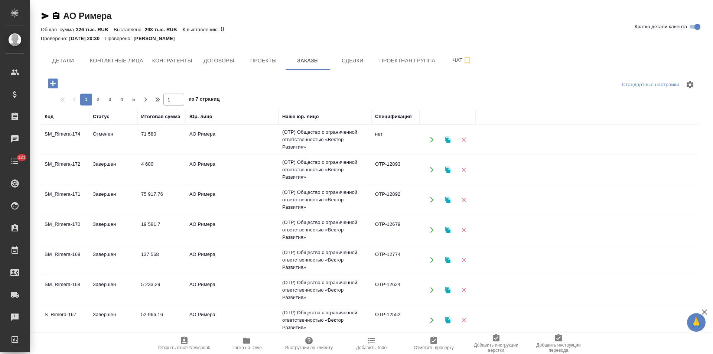
click at [351, 139] on td "(OTP) Общество с ограниченной ответственностью «Вектор Развития»" at bounding box center [325, 140] width 93 height 30
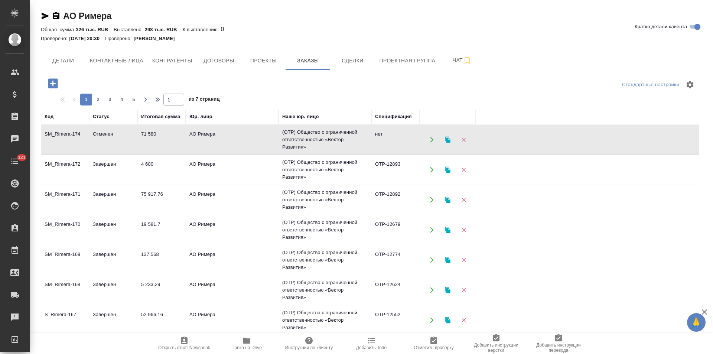
click at [351, 139] on td "(OTP) Общество с ограниченной ответственностью «Вектор Развития»" at bounding box center [325, 140] width 93 height 30
click at [264, 174] on td "АО Римера" at bounding box center [232, 170] width 93 height 26
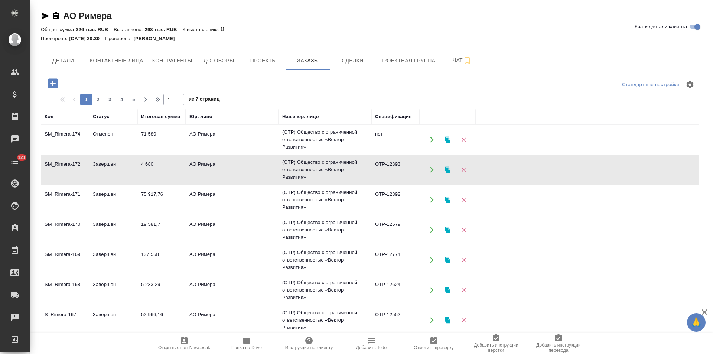
click at [264, 174] on td "АО Римера" at bounding box center [232, 170] width 93 height 26
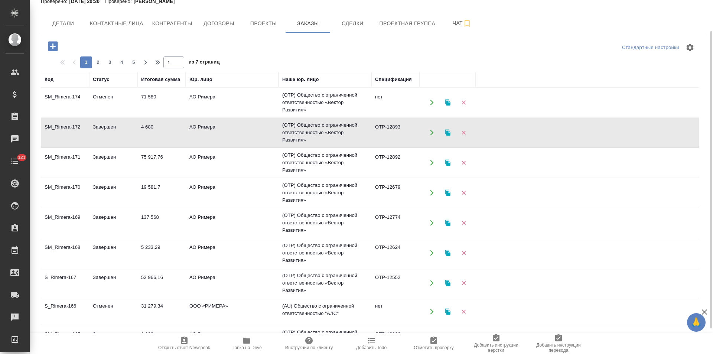
click at [236, 281] on td "АО Римера" at bounding box center [232, 283] width 93 height 26
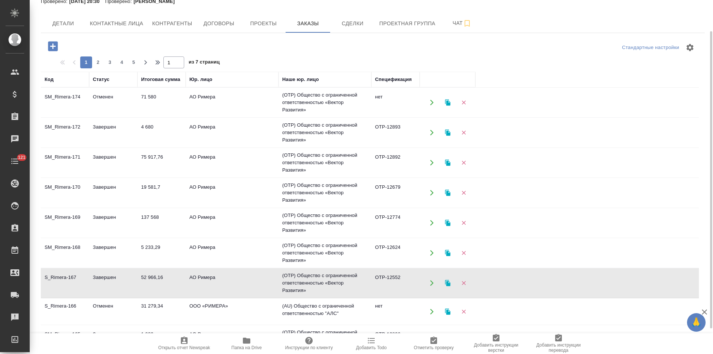
click at [236, 281] on td "АО Римера" at bounding box center [232, 283] width 93 height 26
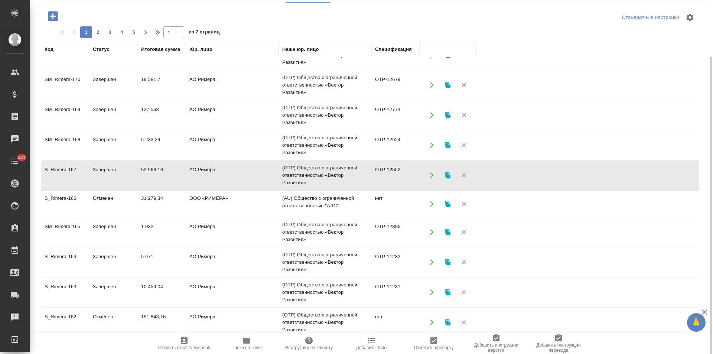
scroll to position [0, 0]
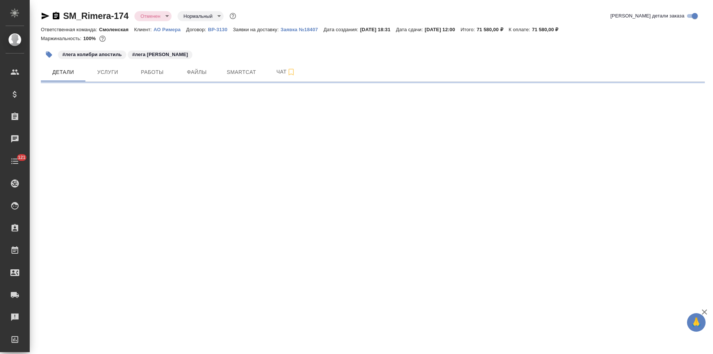
select select "RU"
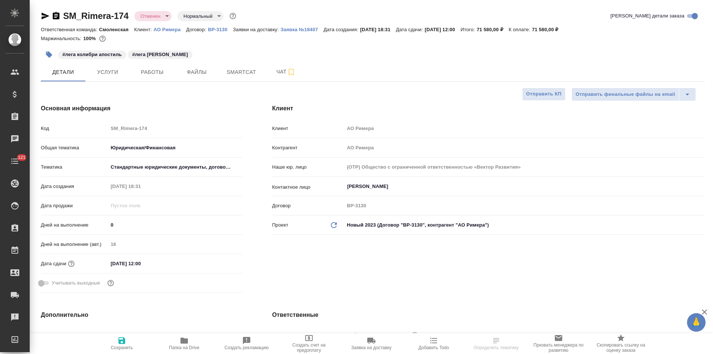
type textarea "x"
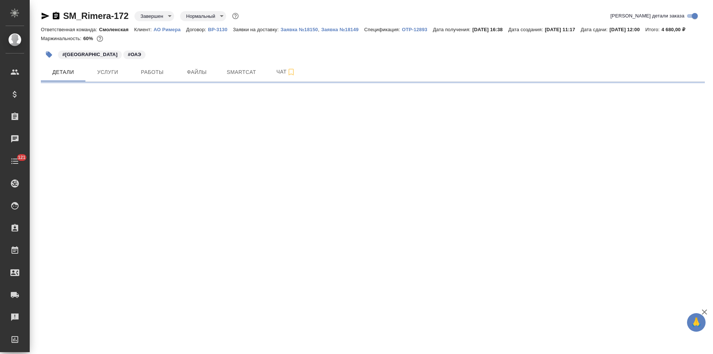
select select "RU"
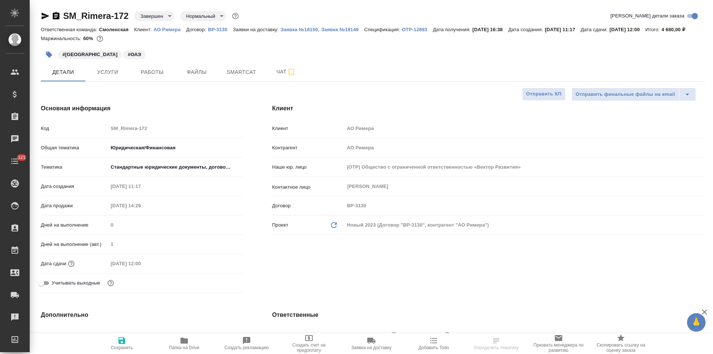
type textarea "x"
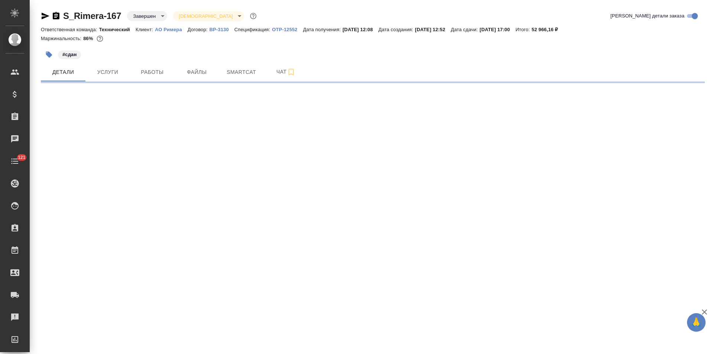
select select "RU"
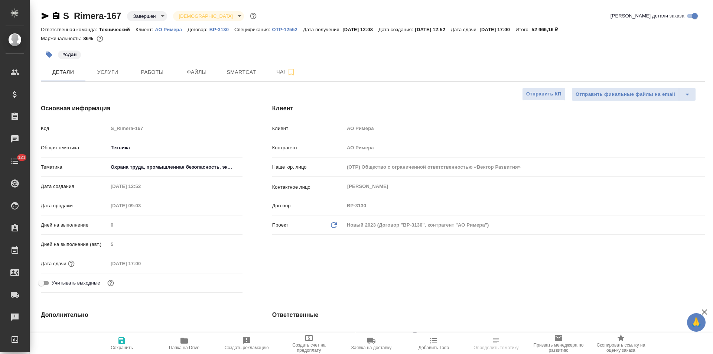
type textarea "x"
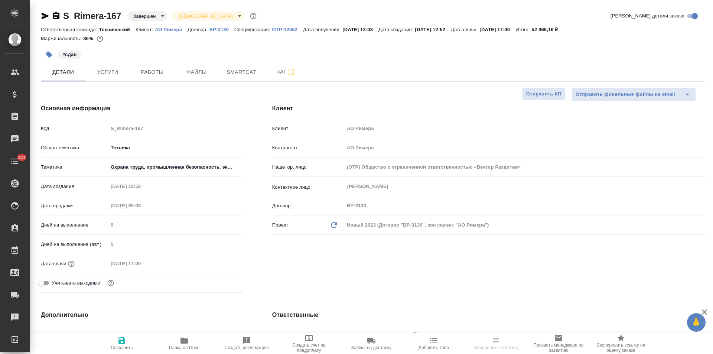
type textarea "x"
